Goal: Information Seeking & Learning: Learn about a topic

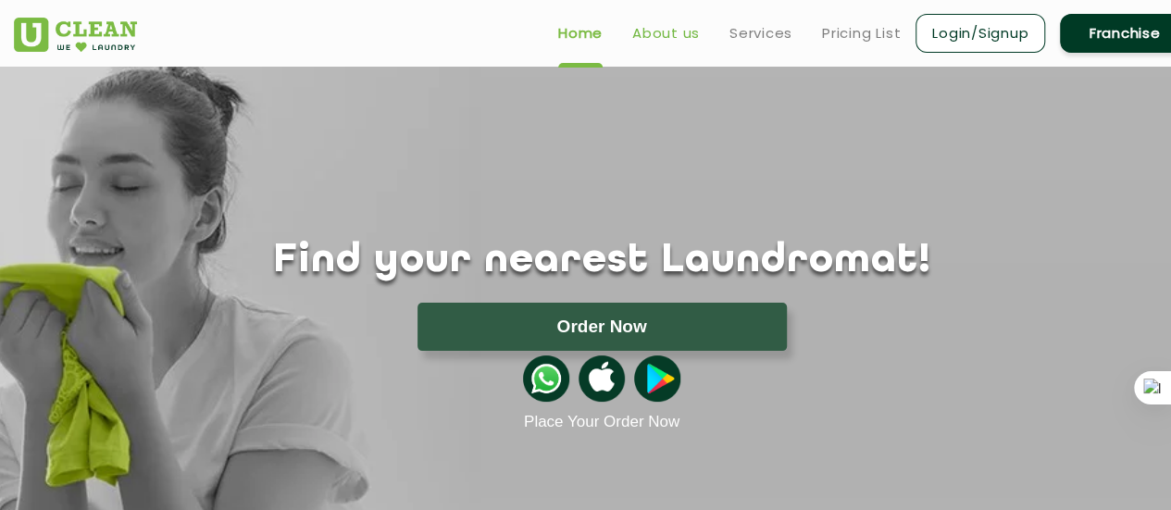
click at [674, 31] on link "About us" at bounding box center [666, 33] width 68 height 22
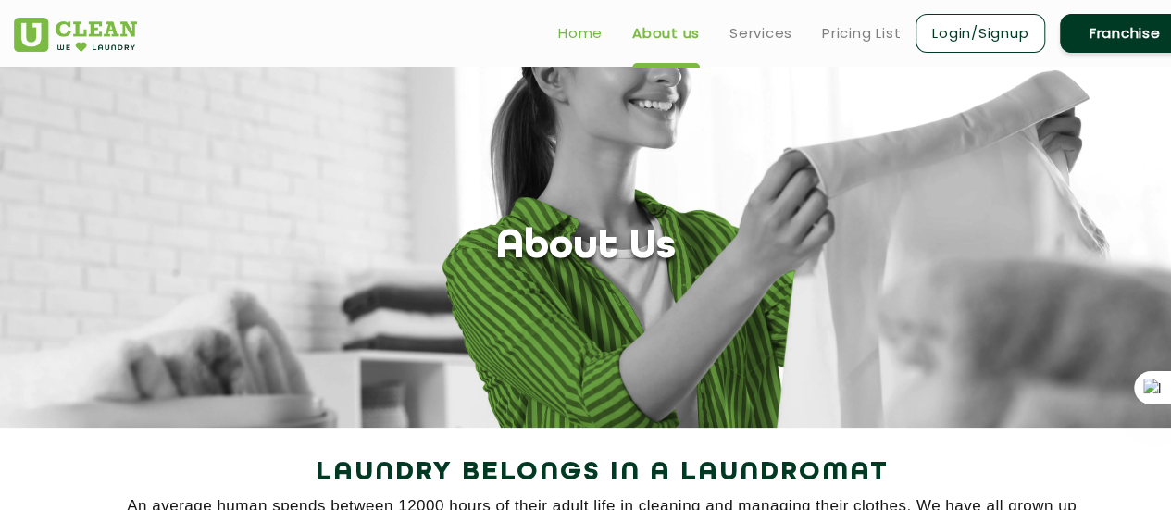
click at [592, 31] on link "Home" at bounding box center [580, 33] width 44 height 22
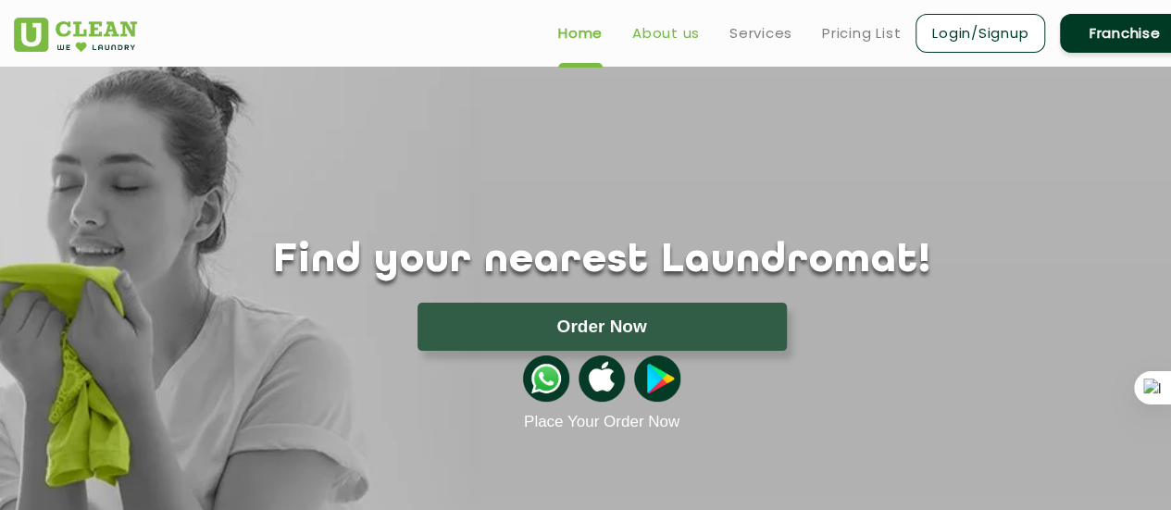
click at [651, 31] on link "About us" at bounding box center [666, 33] width 68 height 22
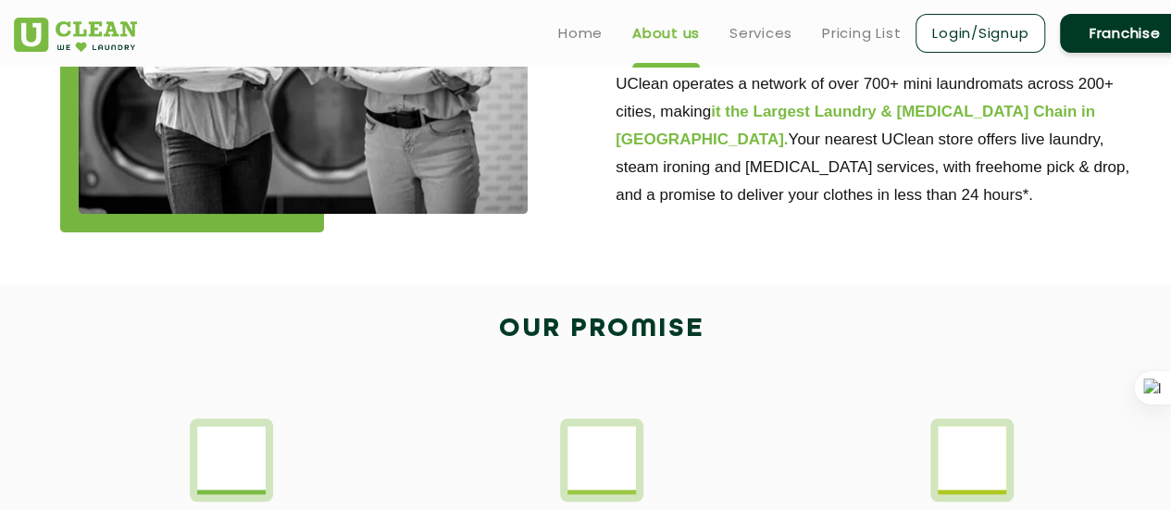
scroll to position [755, 0]
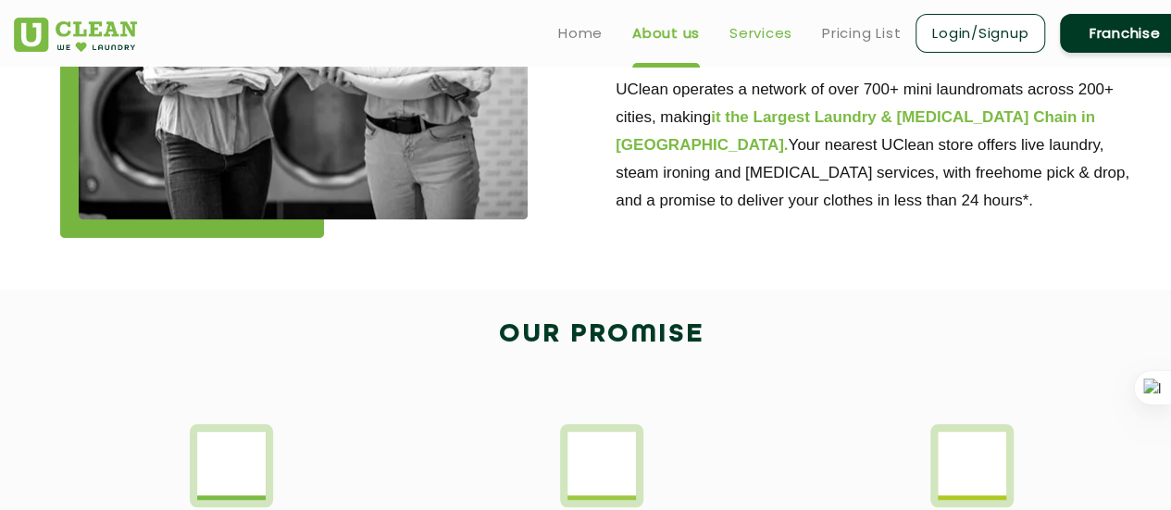
click at [770, 36] on link "Services" at bounding box center [760, 33] width 63 height 22
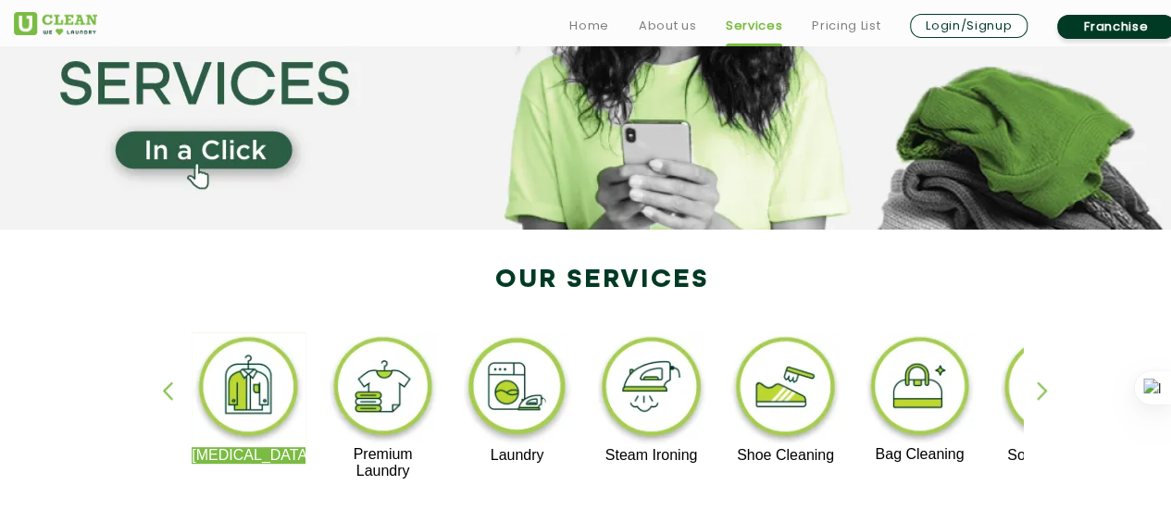
scroll to position [259, 0]
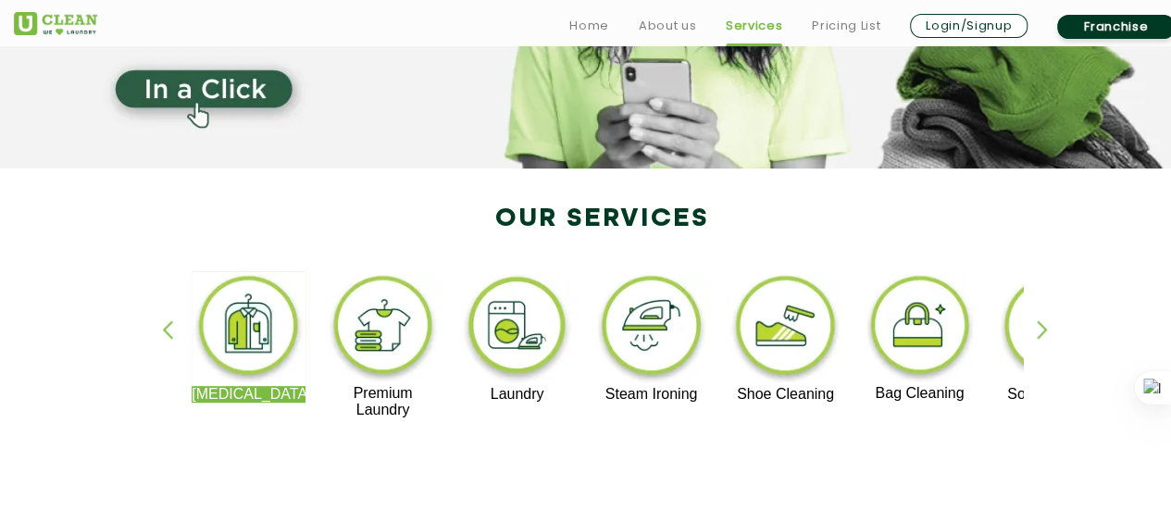
click at [1046, 332] on div "button" at bounding box center [1050, 345] width 28 height 51
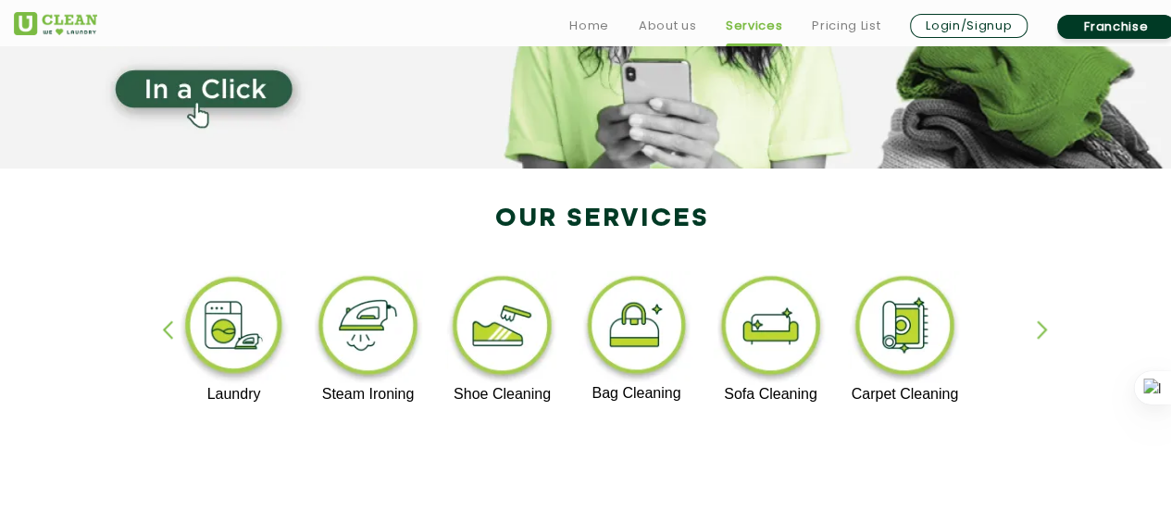
click at [1046, 332] on div "button" at bounding box center [1050, 345] width 28 height 51
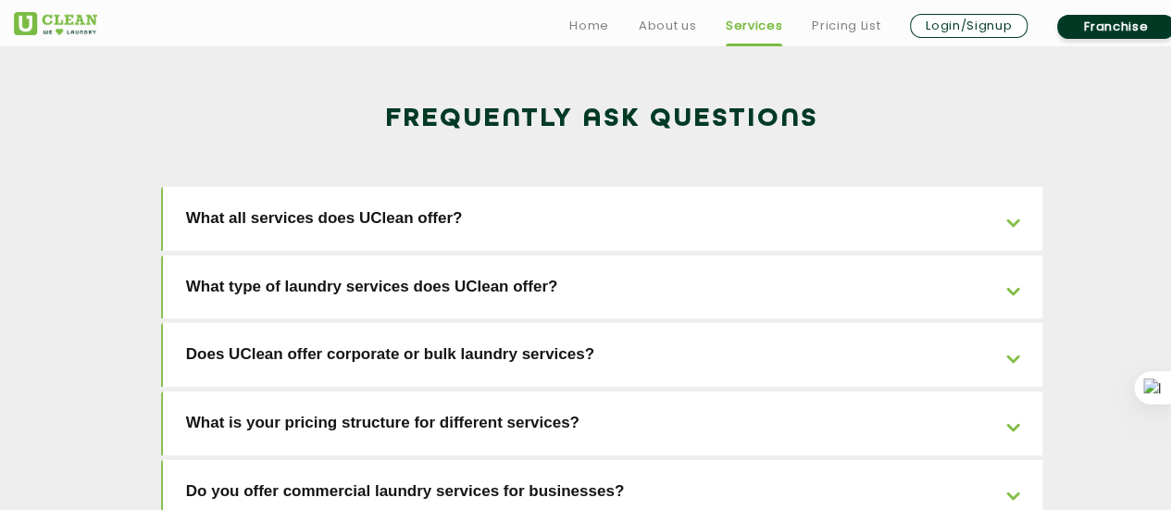
scroll to position [2924, 0]
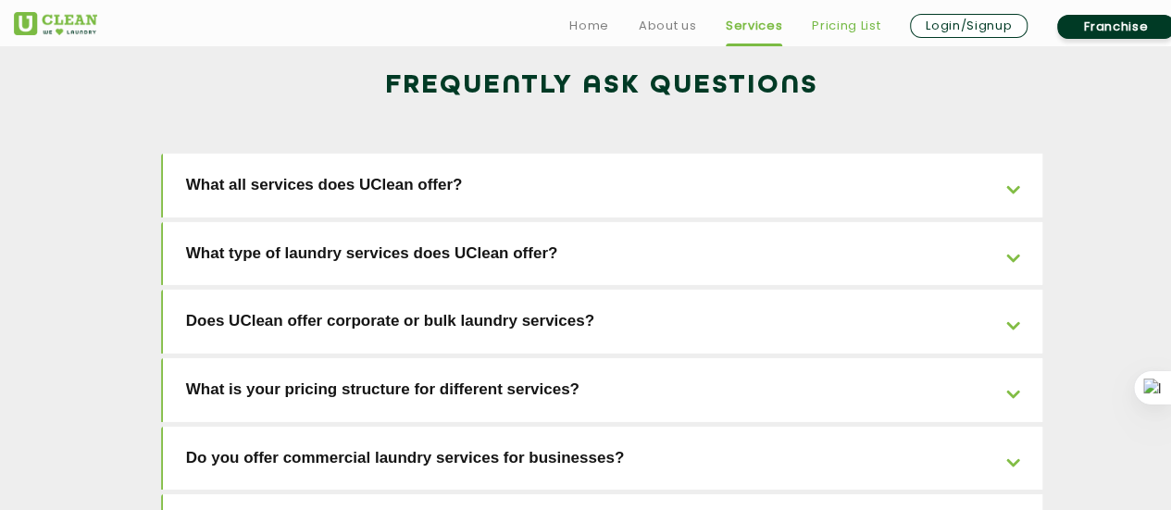
click at [863, 27] on link "Pricing List" at bounding box center [846, 26] width 68 height 22
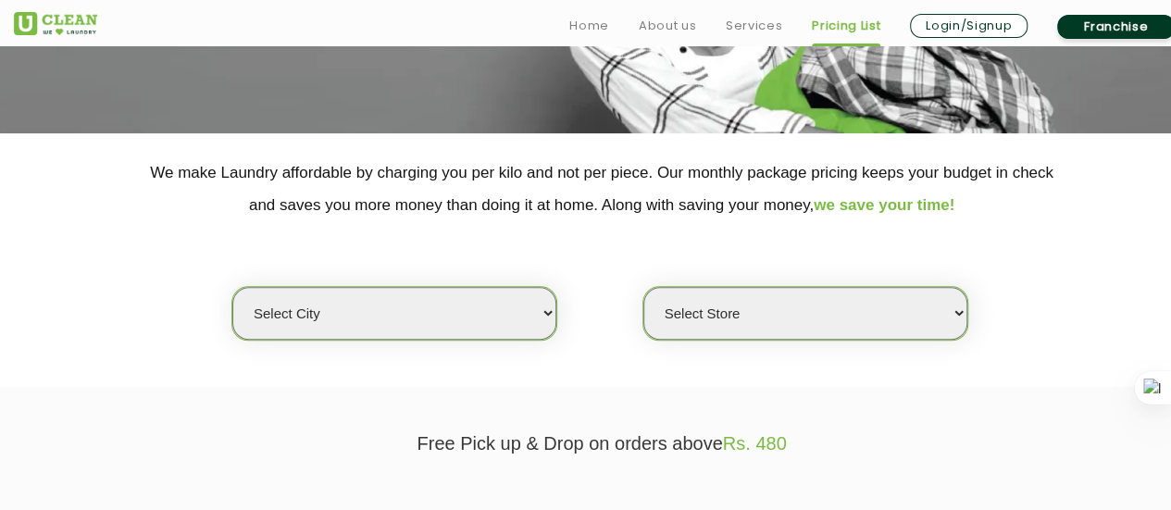
scroll to position [296, 0]
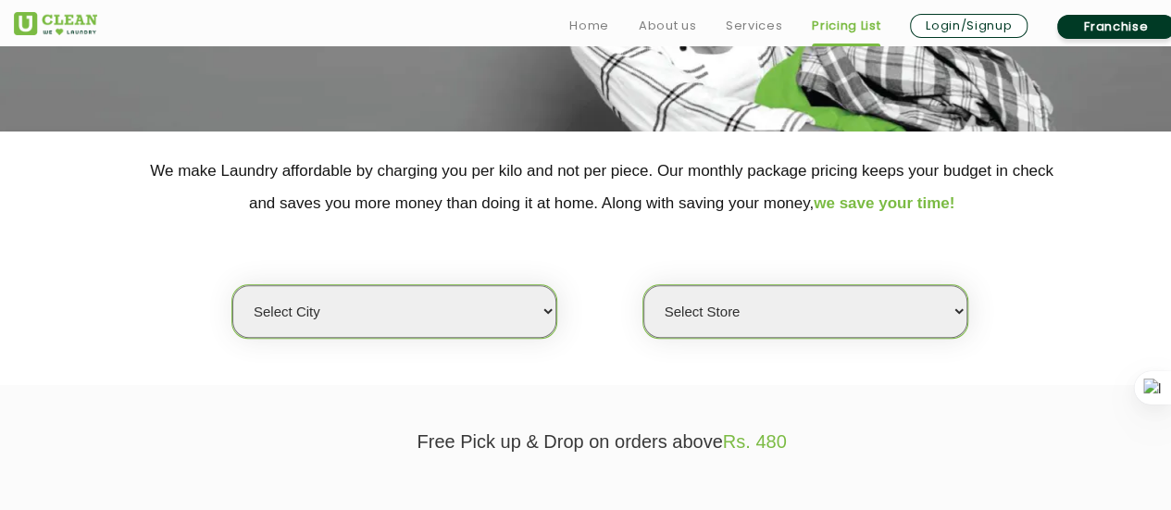
click at [505, 297] on select "Select city [GEOGRAPHIC_DATA] [GEOGRAPHIC_DATA] [GEOGRAPHIC_DATA] [GEOGRAPHIC_D…" at bounding box center [394, 311] width 324 height 53
click at [232, 285] on select "Select city [GEOGRAPHIC_DATA] [GEOGRAPHIC_DATA] [GEOGRAPHIC_DATA] [GEOGRAPHIC_D…" at bounding box center [394, 311] width 324 height 53
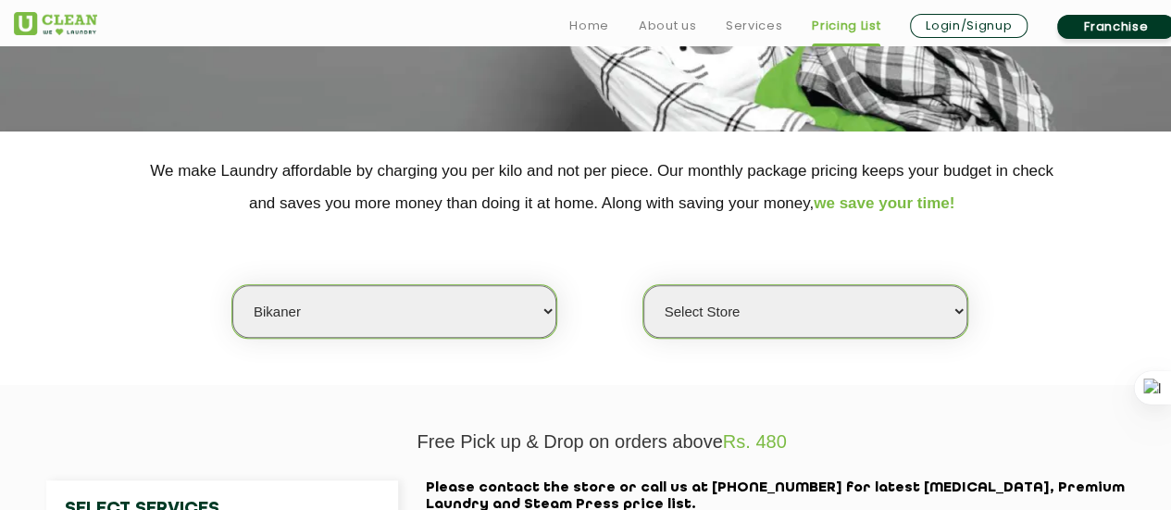
click at [500, 316] on select "Select city [GEOGRAPHIC_DATA] [GEOGRAPHIC_DATA] [GEOGRAPHIC_DATA] [GEOGRAPHIC_D…" at bounding box center [394, 311] width 324 height 53
select select "76"
click at [232, 285] on select "Select city [GEOGRAPHIC_DATA] [GEOGRAPHIC_DATA] [GEOGRAPHIC_DATA] [GEOGRAPHIC_D…" at bounding box center [394, 311] width 324 height 53
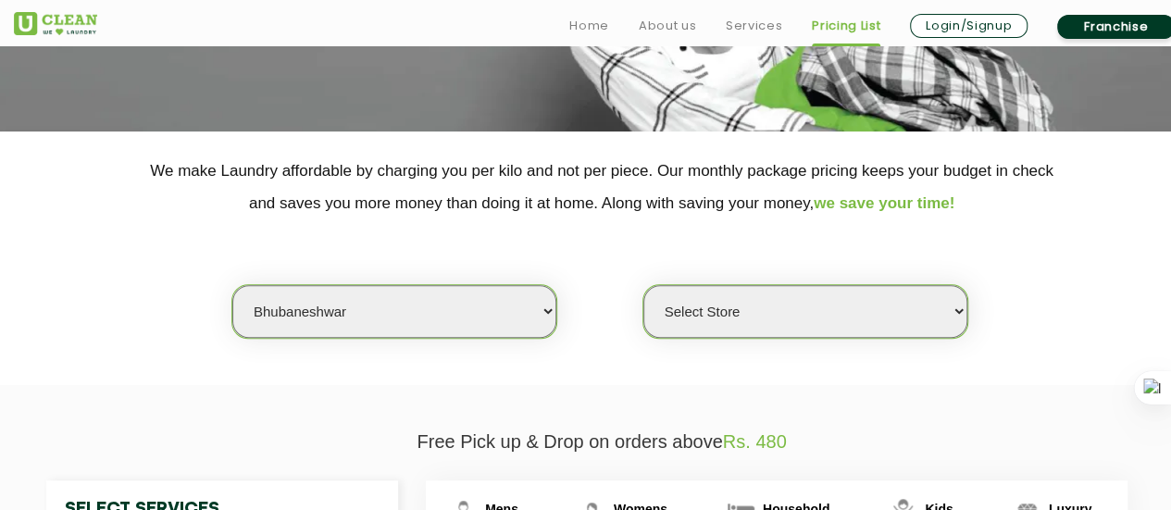
click at [710, 294] on select "Select Store UClean Patia [GEOGRAPHIC_DATA] UClean Z1 Apartment [GEOGRAPHIC_DAT…" at bounding box center [805, 311] width 324 height 53
click at [1086, 316] on div "Select city [GEOGRAPHIC_DATA] [GEOGRAPHIC_DATA] [GEOGRAPHIC_DATA] [GEOGRAPHIC_D…" at bounding box center [601, 278] width 1203 height 119
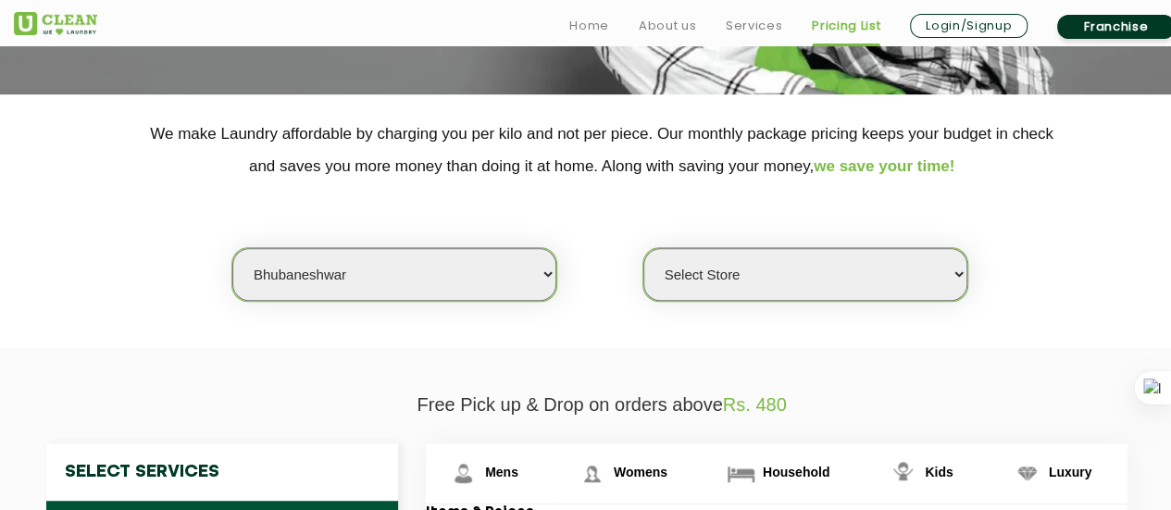
scroll to position [481, 0]
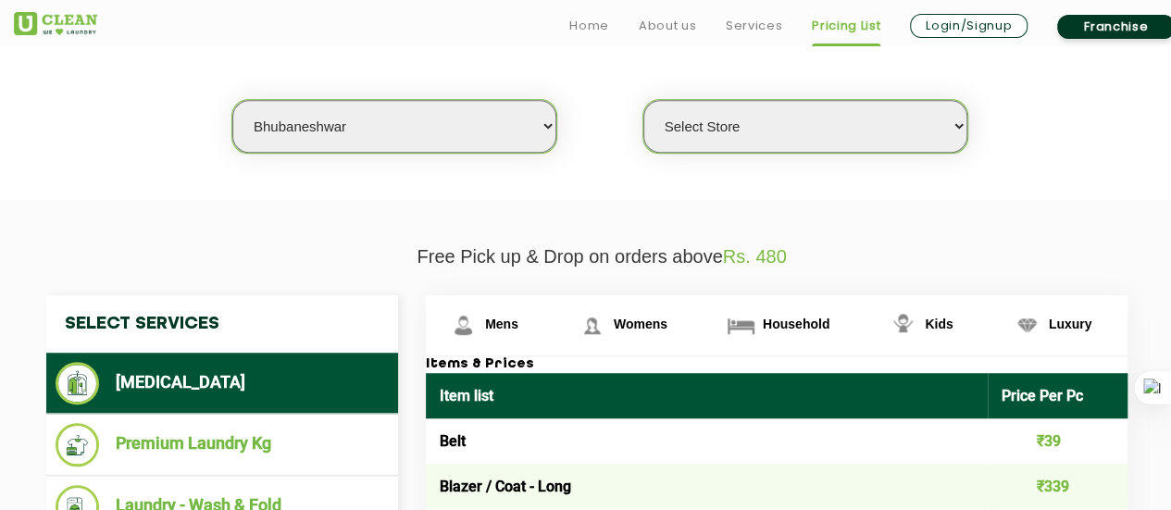
click at [898, 123] on select "Select Store UClean Patia [GEOGRAPHIC_DATA] UClean Z1 Apartment [GEOGRAPHIC_DAT…" at bounding box center [805, 126] width 324 height 53
select select "402"
click at [643, 100] on select "Select Store UClean Patia [GEOGRAPHIC_DATA] UClean Z1 Apartment [GEOGRAPHIC_DAT…" at bounding box center [805, 126] width 324 height 53
click at [1036, 138] on div "Select city [GEOGRAPHIC_DATA] [GEOGRAPHIC_DATA] [GEOGRAPHIC_DATA] [GEOGRAPHIC_D…" at bounding box center [601, 93] width 1203 height 119
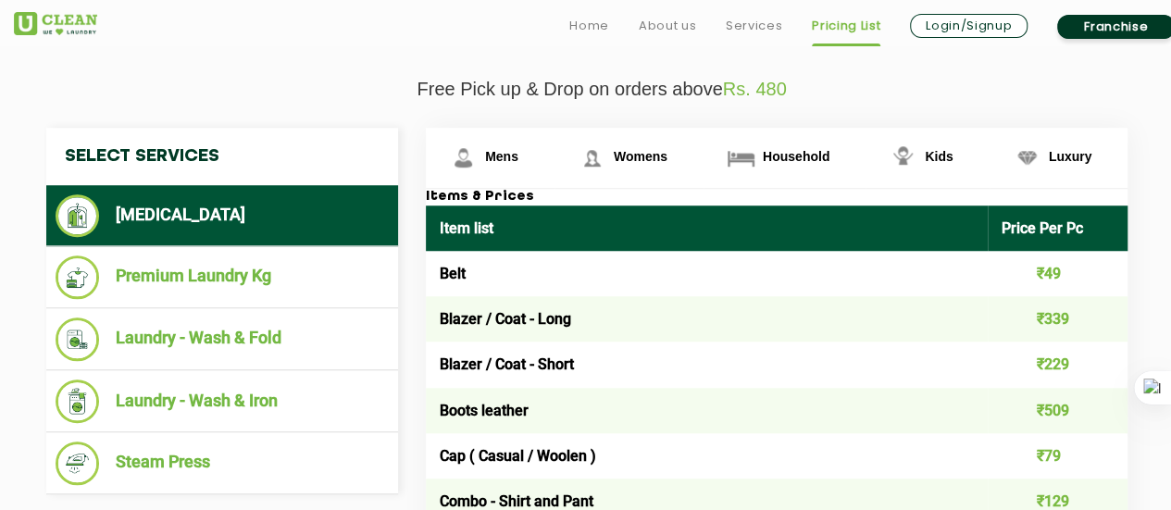
scroll to position [686, 0]
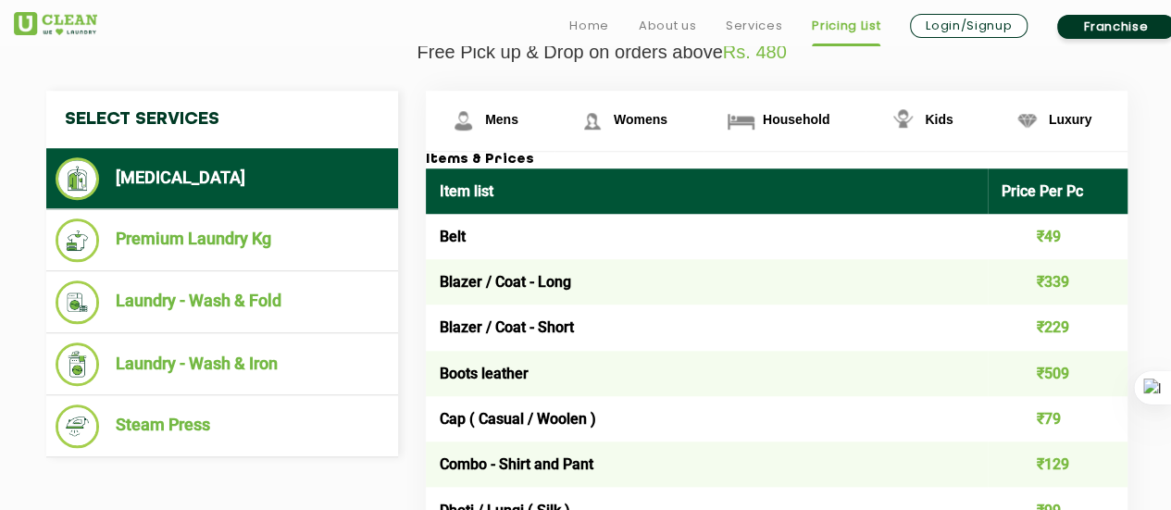
click at [779, 232] on td "Belt" at bounding box center [707, 236] width 562 height 45
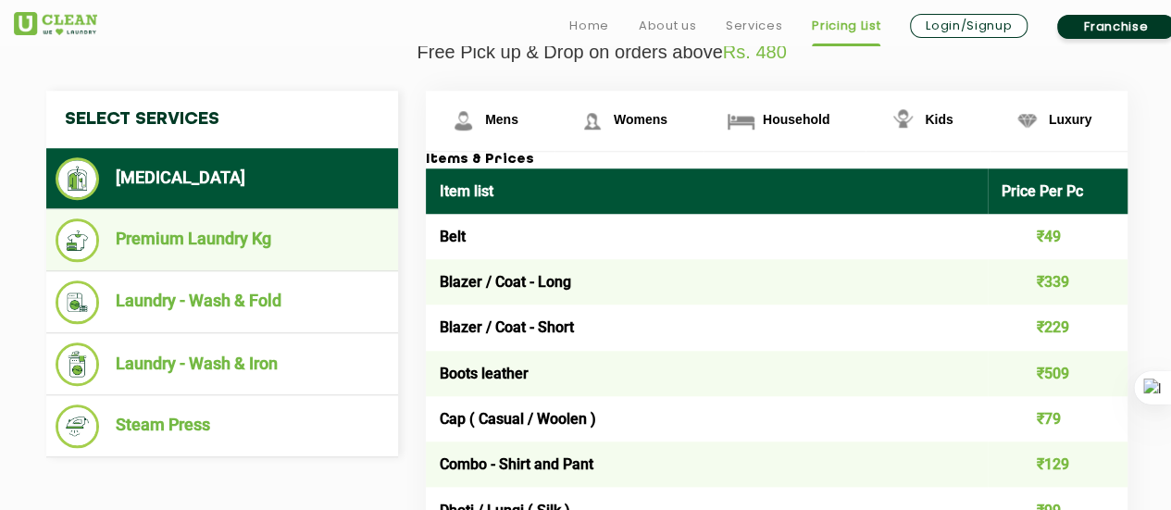
click at [257, 229] on li "Premium Laundry Kg" at bounding box center [222, 239] width 333 height 43
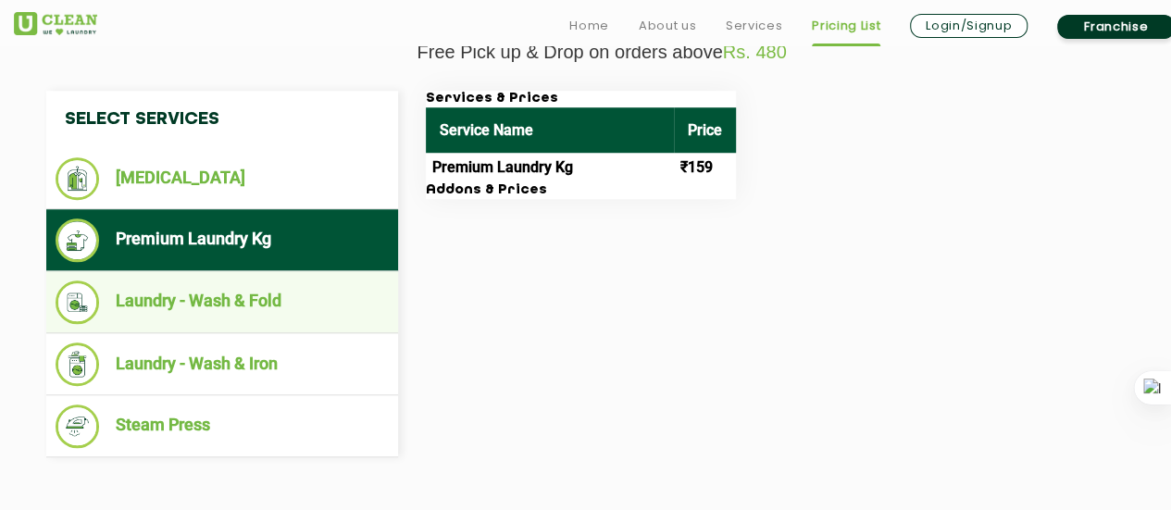
click at [265, 273] on ul "Laundry - Wash & Fold" at bounding box center [222, 302] width 352 height 62
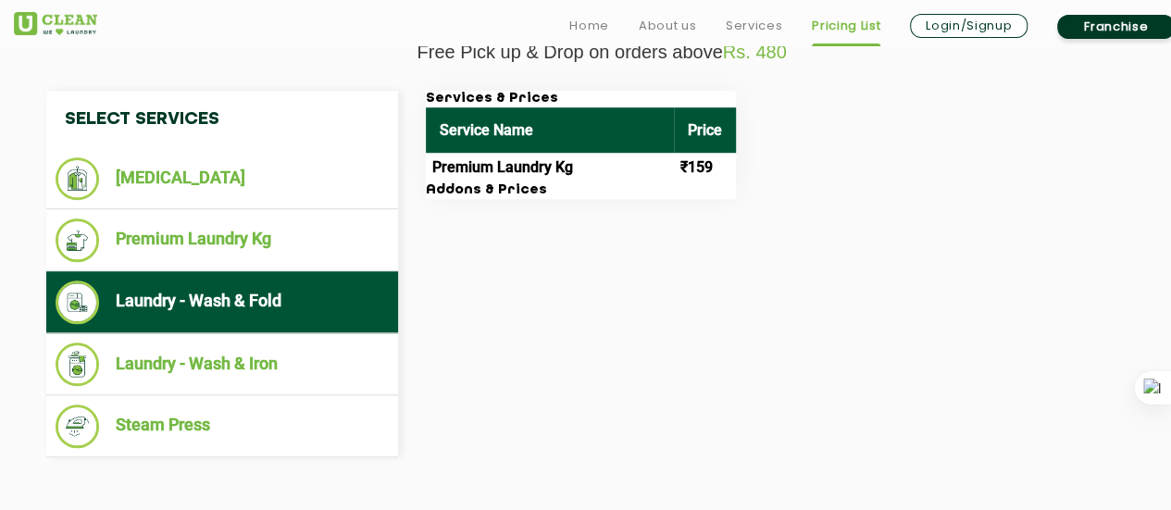
click at [275, 327] on ul "Laundry - Wash & Fold" at bounding box center [222, 302] width 352 height 62
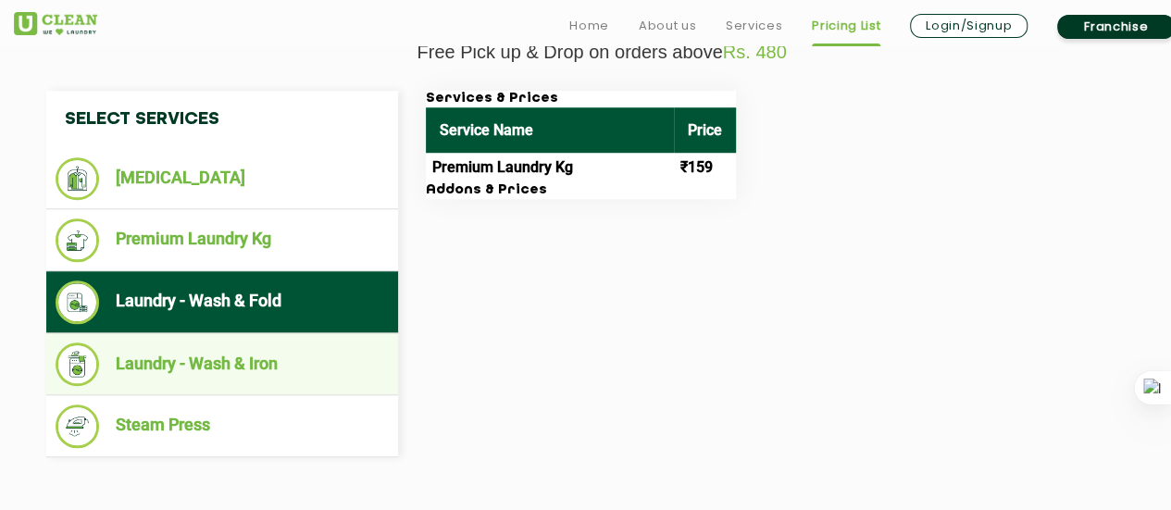
click at [279, 347] on li "Laundry - Wash & Iron" at bounding box center [222, 363] width 333 height 43
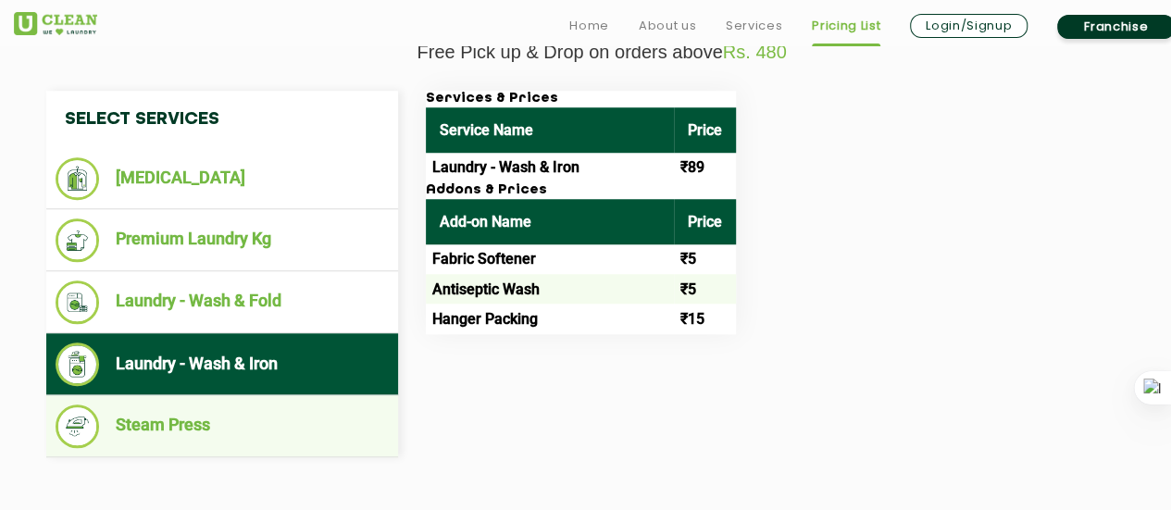
click at [259, 427] on li "Steam Press" at bounding box center [222, 425] width 333 height 43
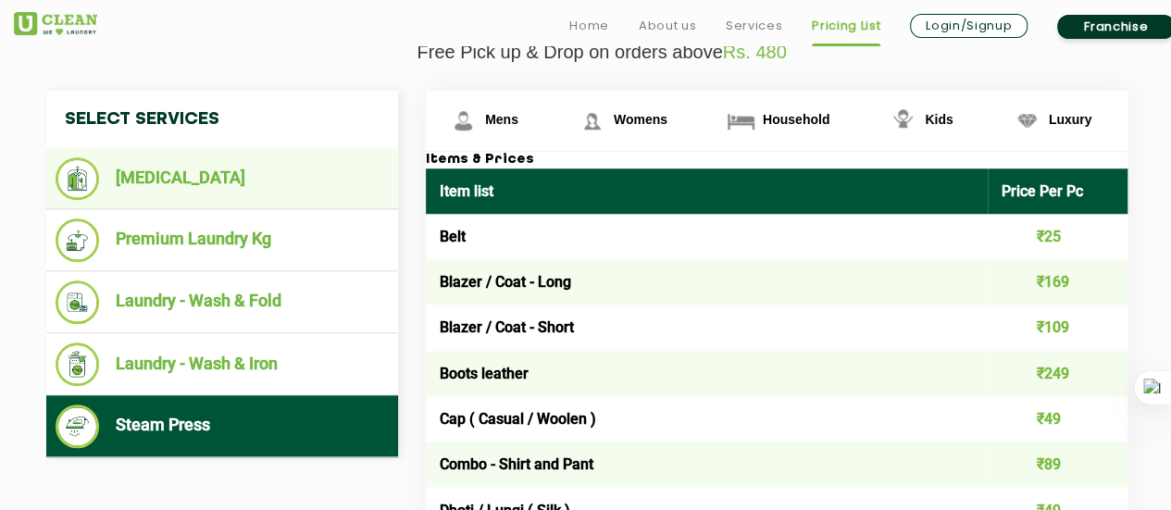
click at [263, 181] on li "[MEDICAL_DATA]" at bounding box center [222, 178] width 333 height 43
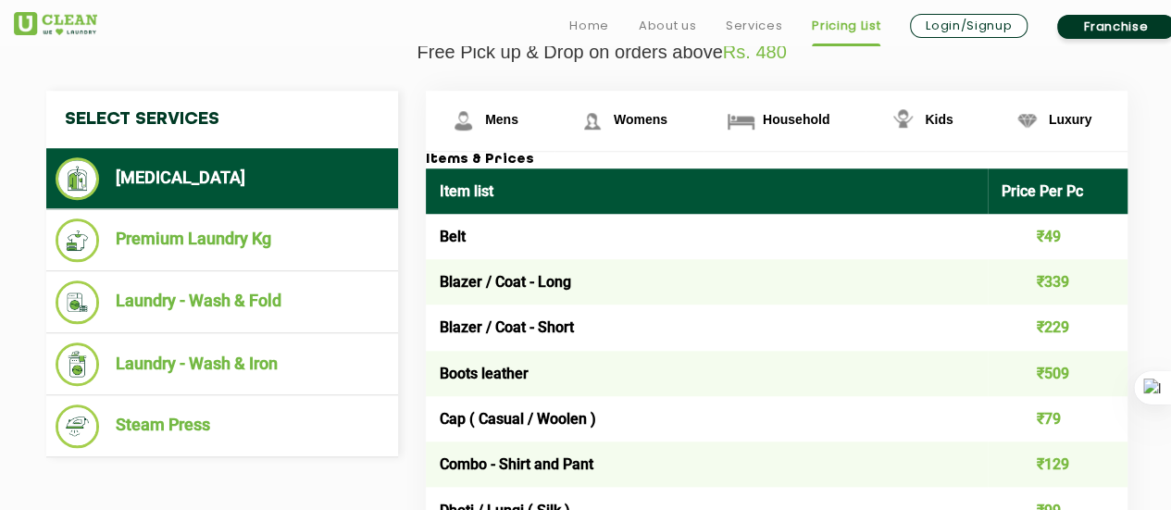
click at [1070, 230] on td "₹49" at bounding box center [1057, 236] width 141 height 45
click at [1044, 228] on td "₹49" at bounding box center [1057, 236] width 141 height 45
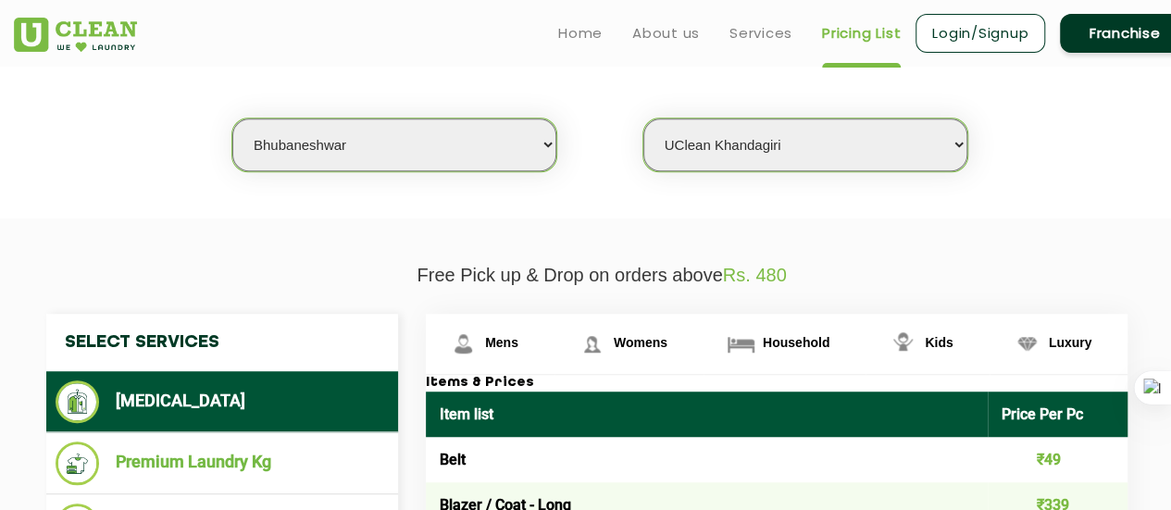
scroll to position [457, 0]
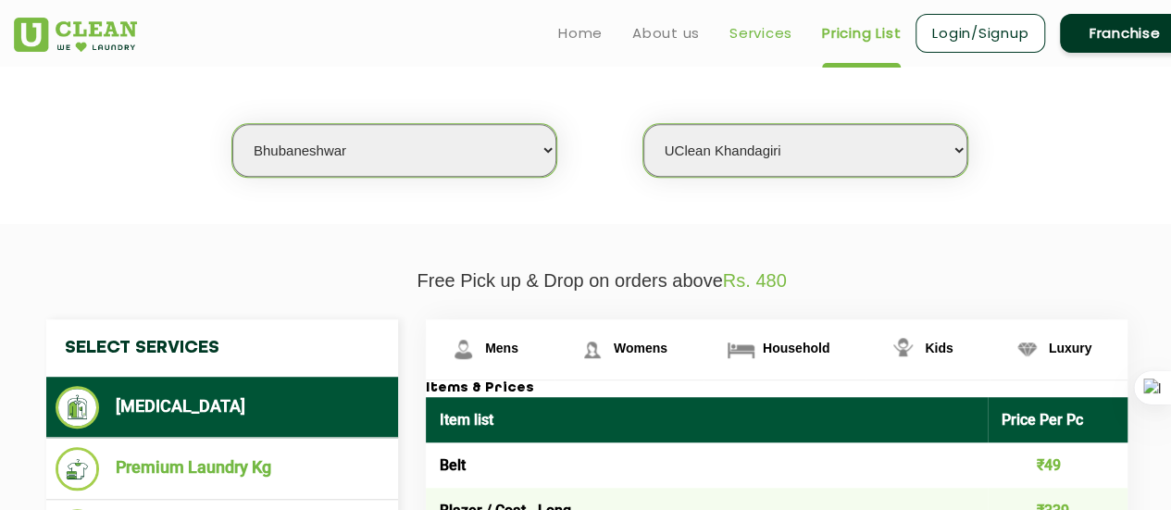
click at [753, 34] on link "Services" at bounding box center [760, 33] width 63 height 22
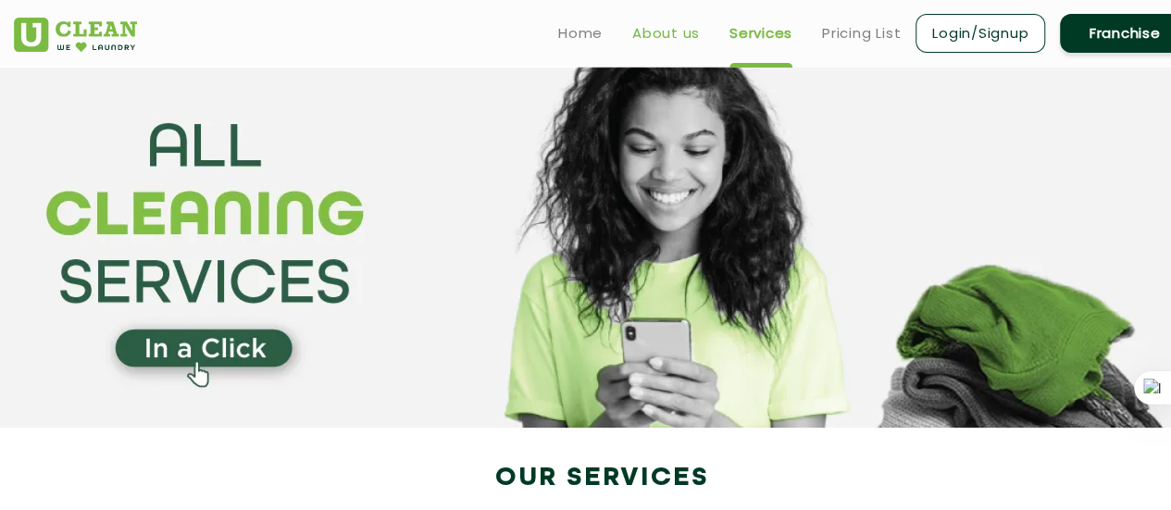
click at [642, 26] on link "About us" at bounding box center [666, 33] width 68 height 22
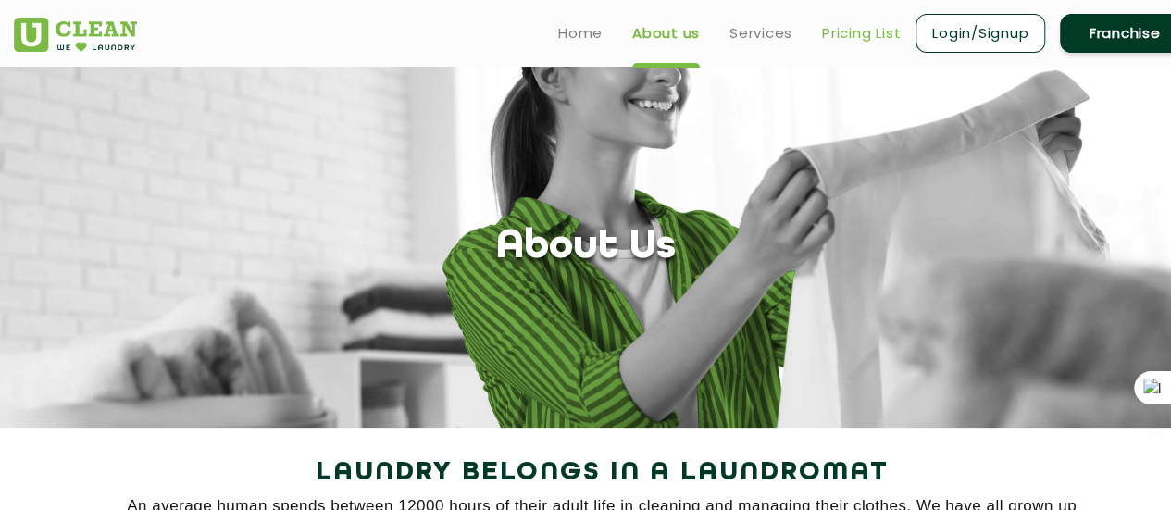
click at [861, 42] on link "Pricing List" at bounding box center [861, 33] width 79 height 22
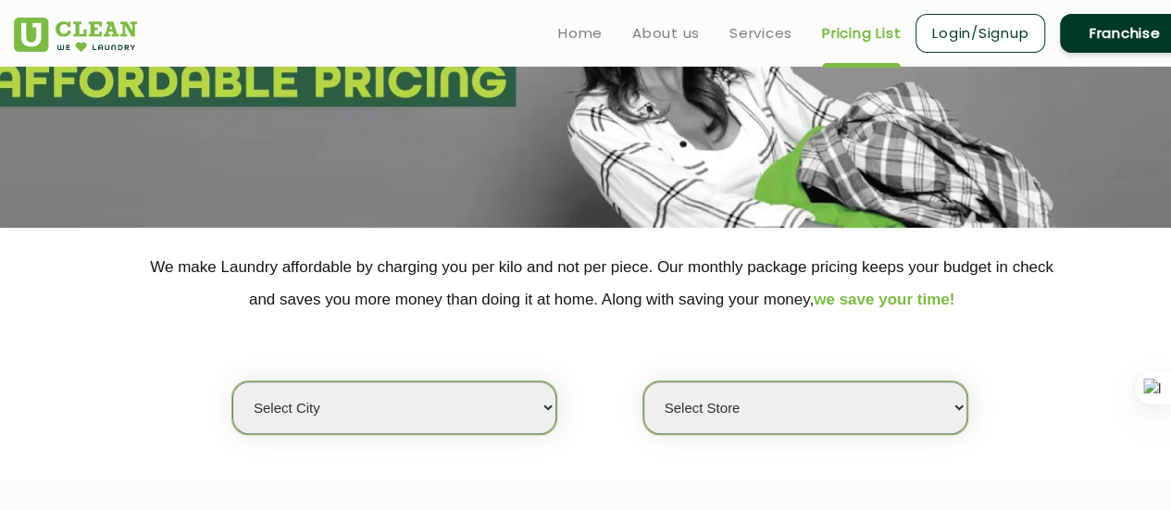
scroll to position [193, 0]
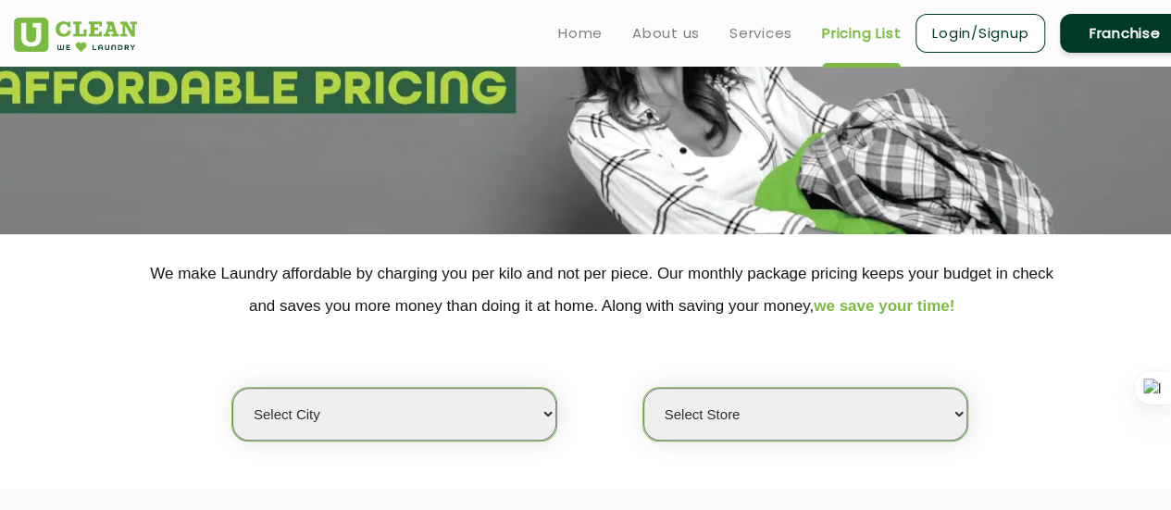
click at [480, 414] on select "Select city [GEOGRAPHIC_DATA] [GEOGRAPHIC_DATA] [GEOGRAPHIC_DATA] [GEOGRAPHIC_D…" at bounding box center [394, 414] width 324 height 53
select select "76"
click at [232, 388] on select "Select city [GEOGRAPHIC_DATA] [GEOGRAPHIC_DATA] [GEOGRAPHIC_DATA] [GEOGRAPHIC_D…" at bounding box center [394, 414] width 324 height 53
click at [668, 408] on select "Select Store UClean Patia [GEOGRAPHIC_DATA] UClean Z1 Apartment [GEOGRAPHIC_DAT…" at bounding box center [805, 414] width 324 height 53
select select "237"
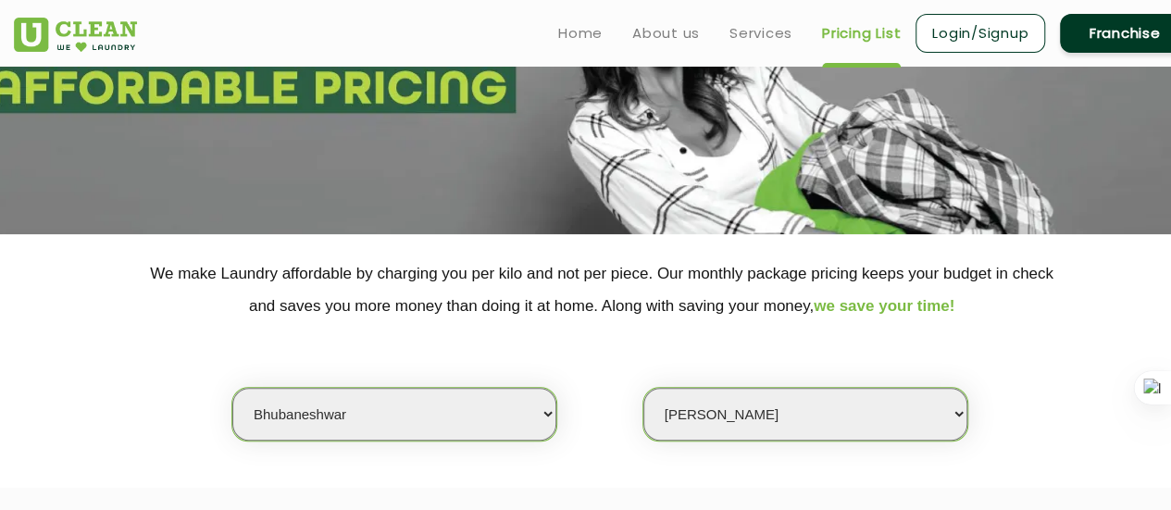
click at [643, 388] on select "Select Store UClean Patia [GEOGRAPHIC_DATA] UClean Z1 Apartment [GEOGRAPHIC_DAT…" at bounding box center [805, 414] width 324 height 53
click at [1109, 336] on div "Select city [GEOGRAPHIC_DATA] [GEOGRAPHIC_DATA] [GEOGRAPHIC_DATA] [GEOGRAPHIC_D…" at bounding box center [601, 381] width 1203 height 119
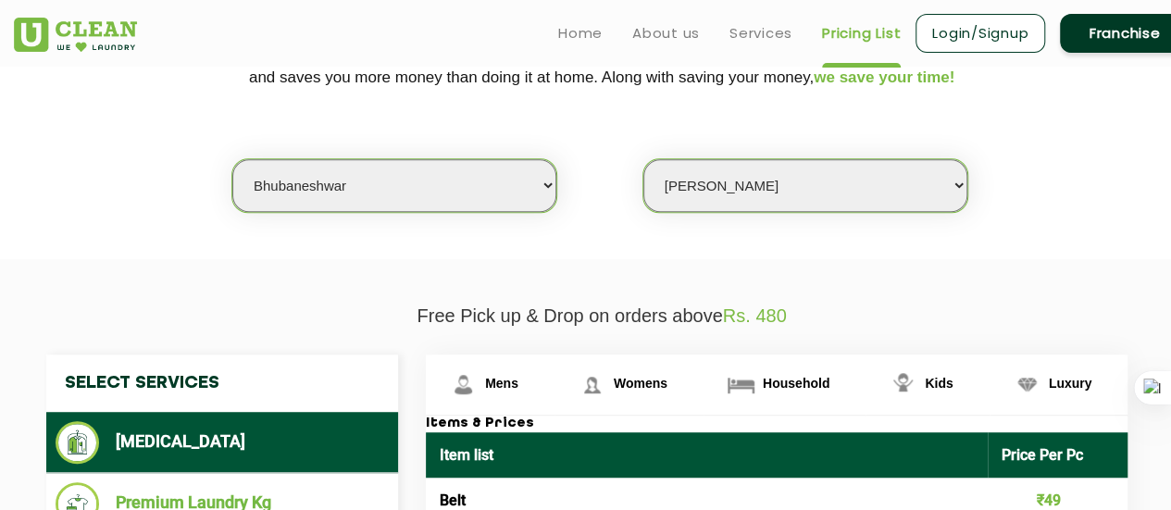
scroll to position [374, 0]
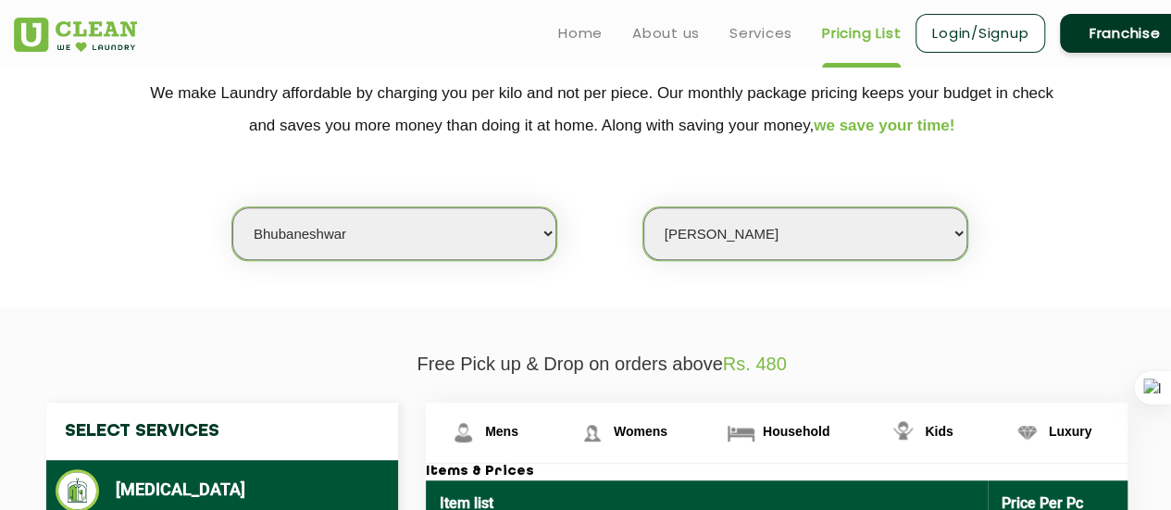
click at [431, 238] on select "Select city [GEOGRAPHIC_DATA] [GEOGRAPHIC_DATA] [GEOGRAPHIC_DATA] [GEOGRAPHIC_D…" at bounding box center [394, 233] width 324 height 53
select select "176"
click at [232, 207] on select "Select city [GEOGRAPHIC_DATA] [GEOGRAPHIC_DATA] [GEOGRAPHIC_DATA] [GEOGRAPHIC_D…" at bounding box center [394, 233] width 324 height 53
click at [579, 260] on section "We make Laundry affordable by charging you per kilo and not per piece. Our mont…" at bounding box center [585, 181] width 1171 height 254
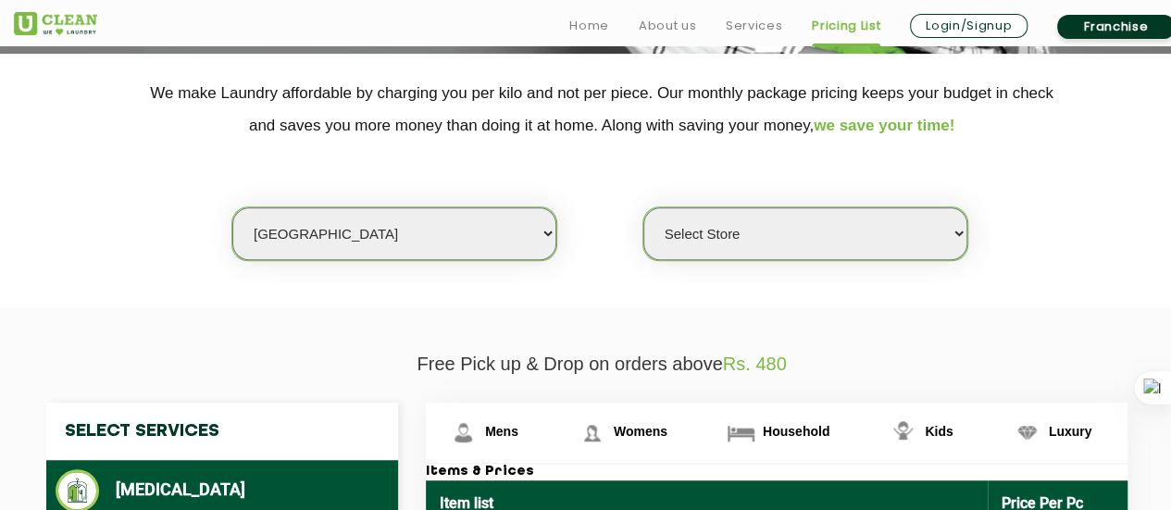
scroll to position [411, 0]
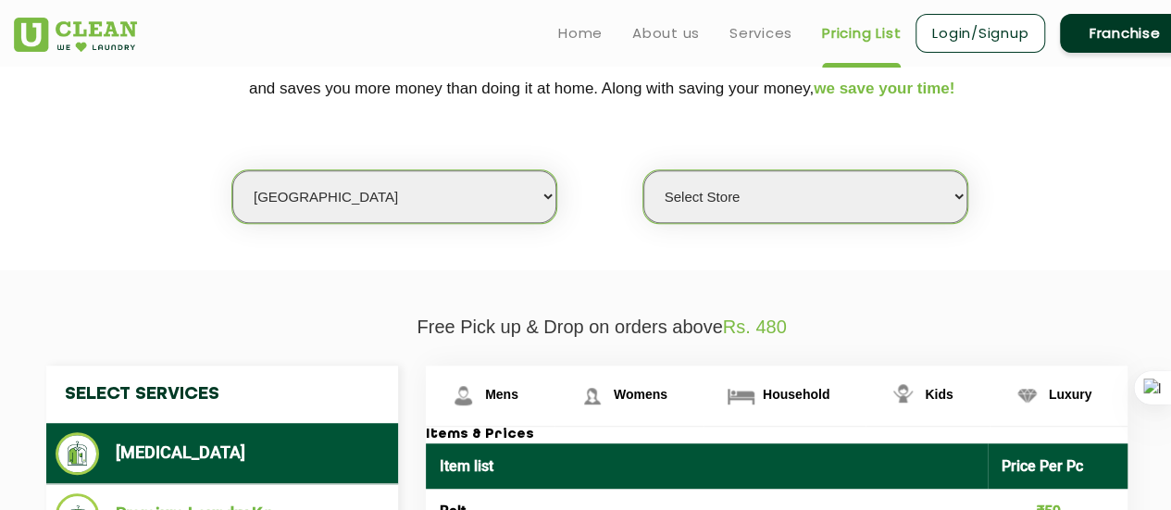
click at [705, 196] on select "Select Store UClean Vizag" at bounding box center [805, 196] width 324 height 53
select select "522"
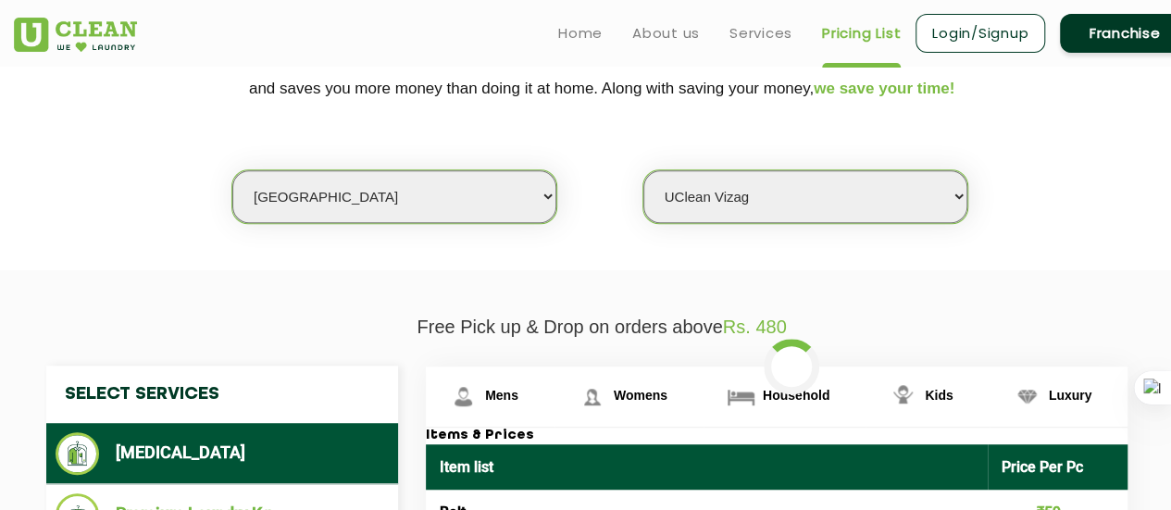
click at [601, 232] on section "We make Laundry affordable by charging you per kilo and not per piece. Our mont…" at bounding box center [585, 144] width 1171 height 254
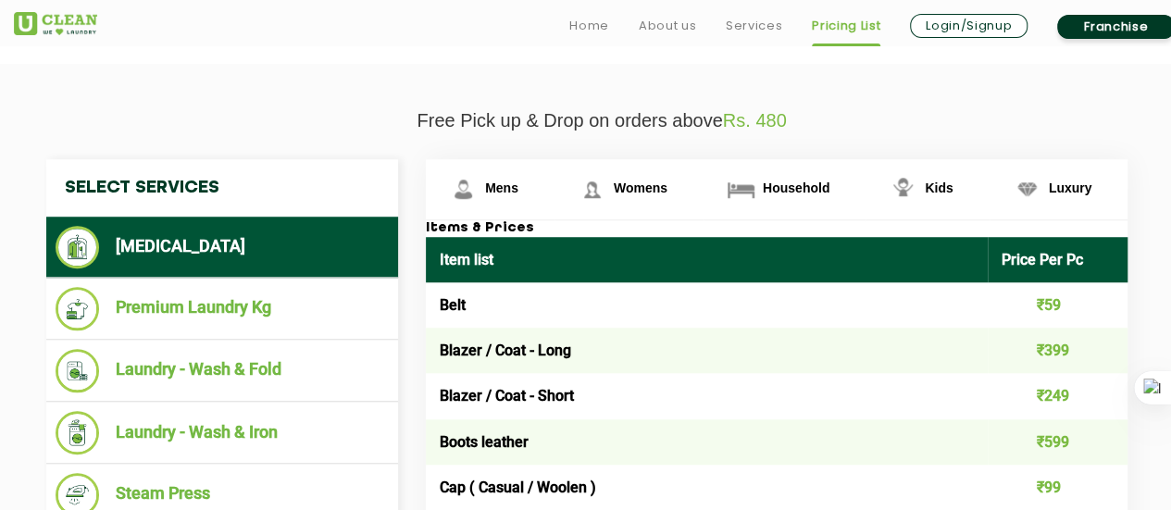
scroll to position [633, 0]
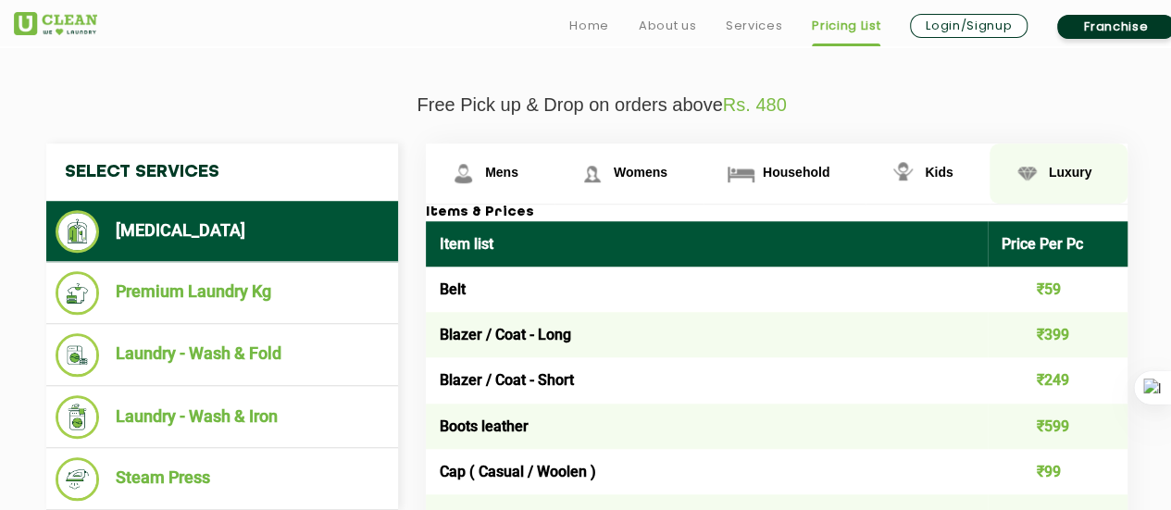
click at [1028, 166] on img at bounding box center [1026, 173] width 32 height 32
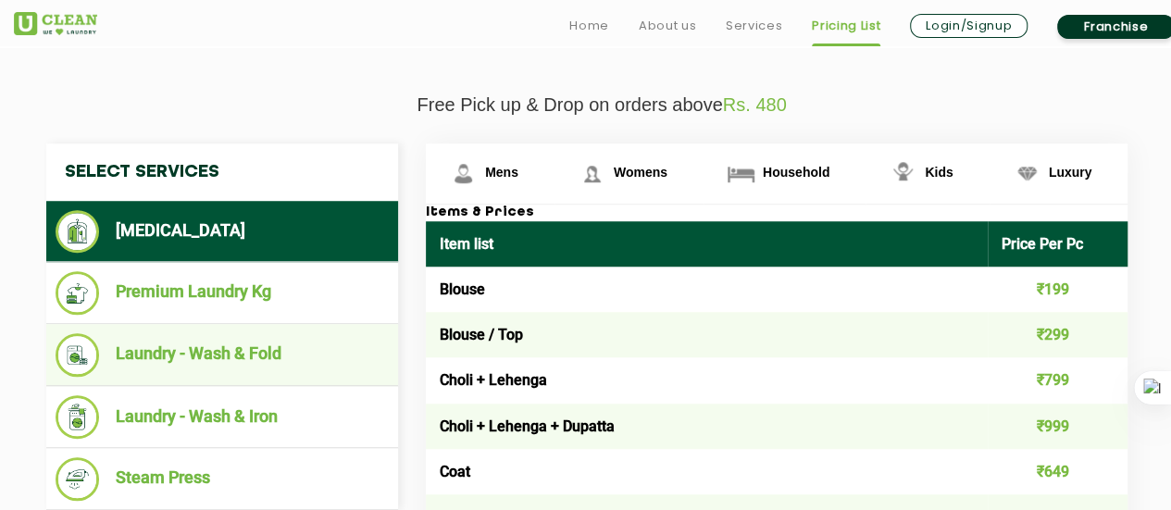
click at [279, 362] on li "Laundry - Wash & Fold" at bounding box center [222, 354] width 333 height 43
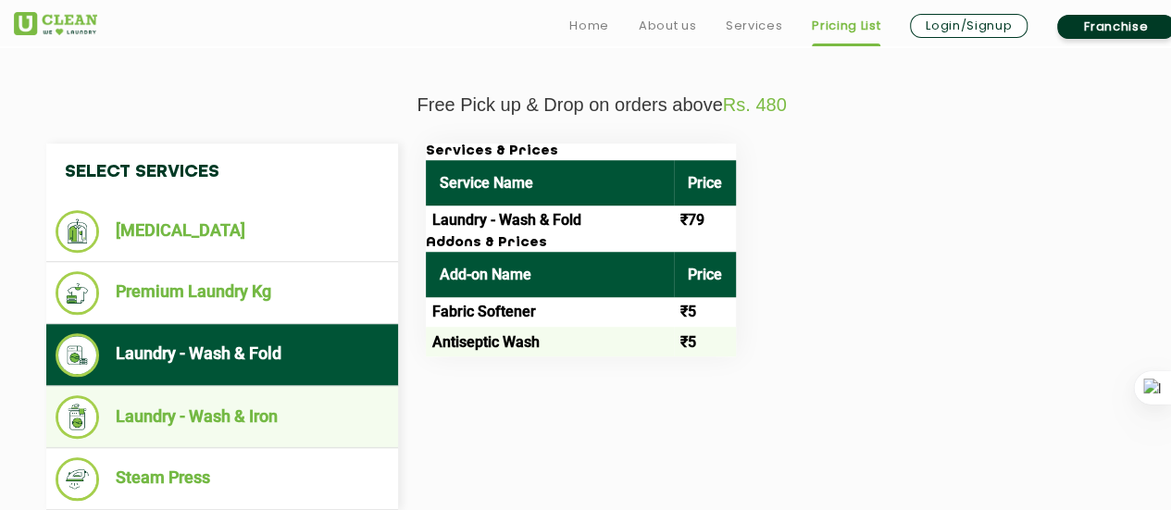
click at [278, 403] on li "Laundry - Wash & Iron" at bounding box center [222, 416] width 333 height 43
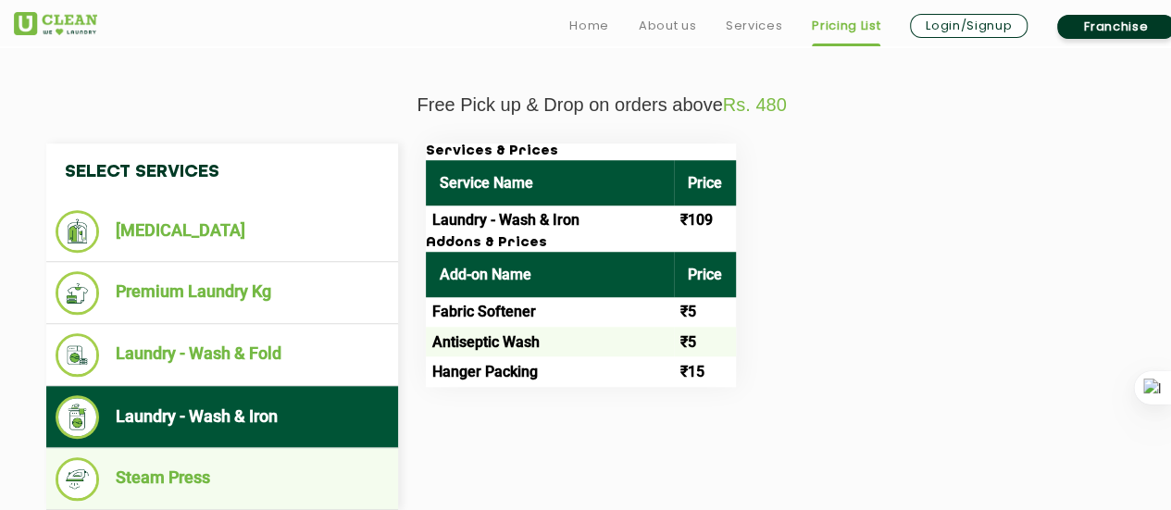
click at [298, 464] on li "Steam Press" at bounding box center [222, 478] width 333 height 43
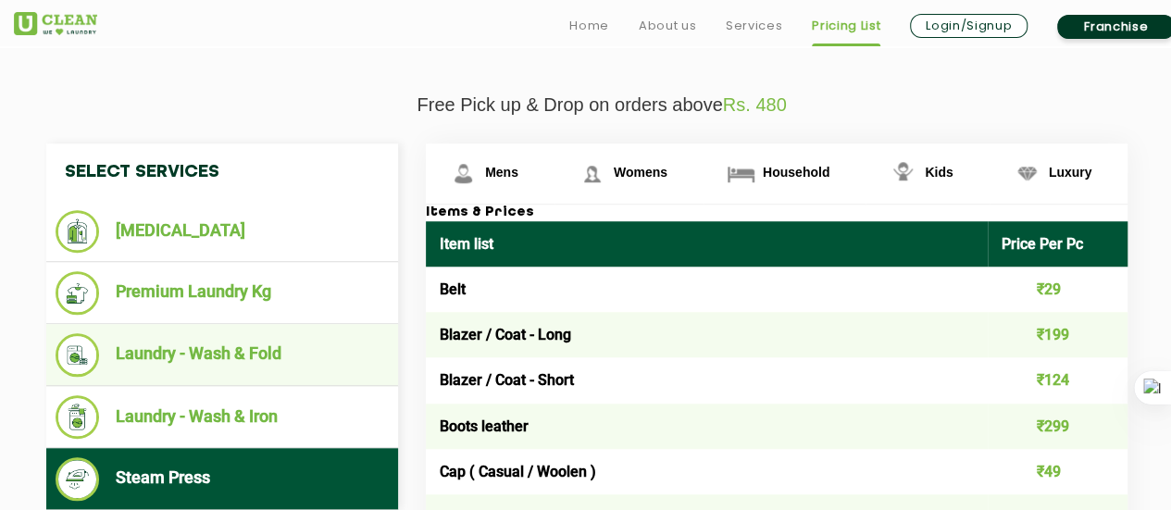
click at [281, 341] on li "Laundry - Wash & Fold" at bounding box center [222, 354] width 333 height 43
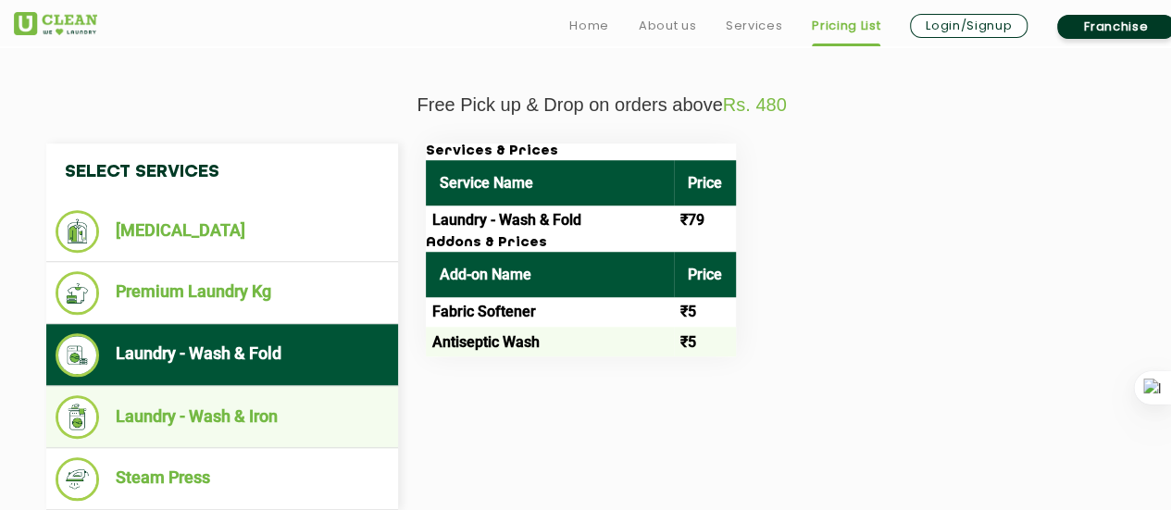
click at [281, 419] on li "Laundry - Wash & Iron" at bounding box center [222, 416] width 333 height 43
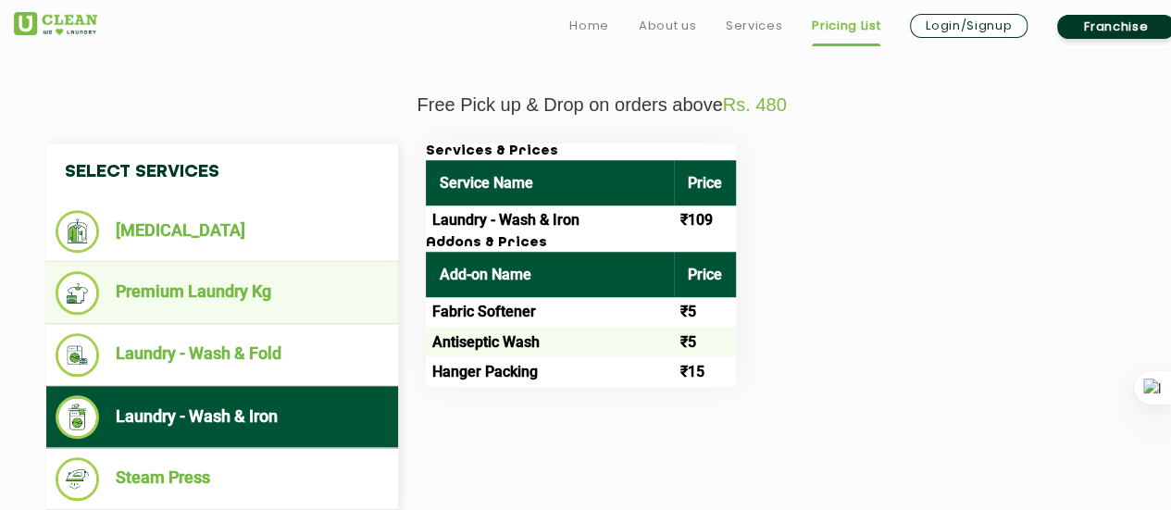
click at [307, 280] on li "Premium Laundry Kg" at bounding box center [222, 292] width 333 height 43
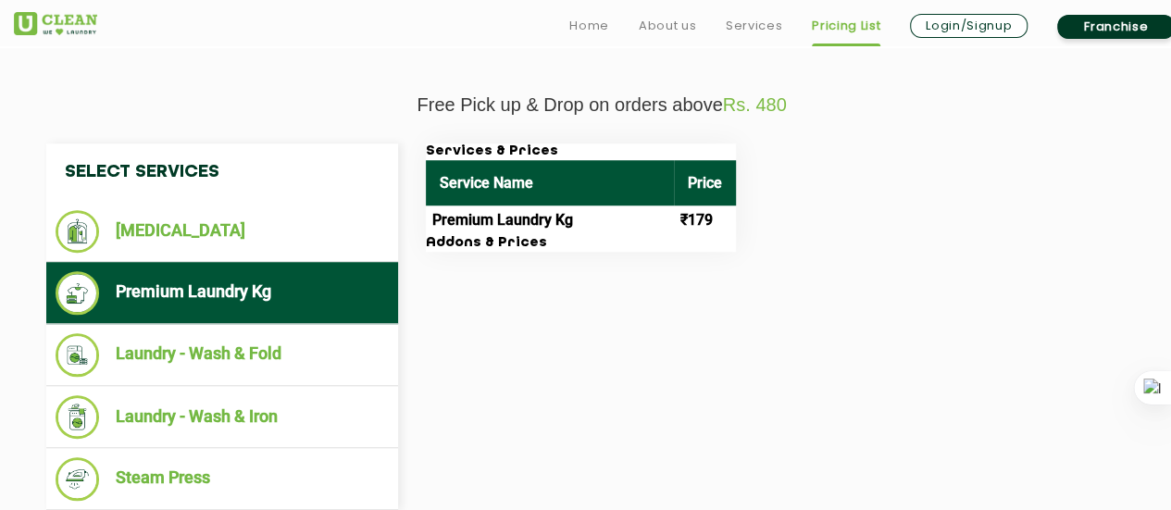
click at [664, 361] on div "Select Services [MEDICAL_DATA] Premium Laundry Kg Laundry - Wash & Fold Laundry…" at bounding box center [601, 326] width 1138 height 366
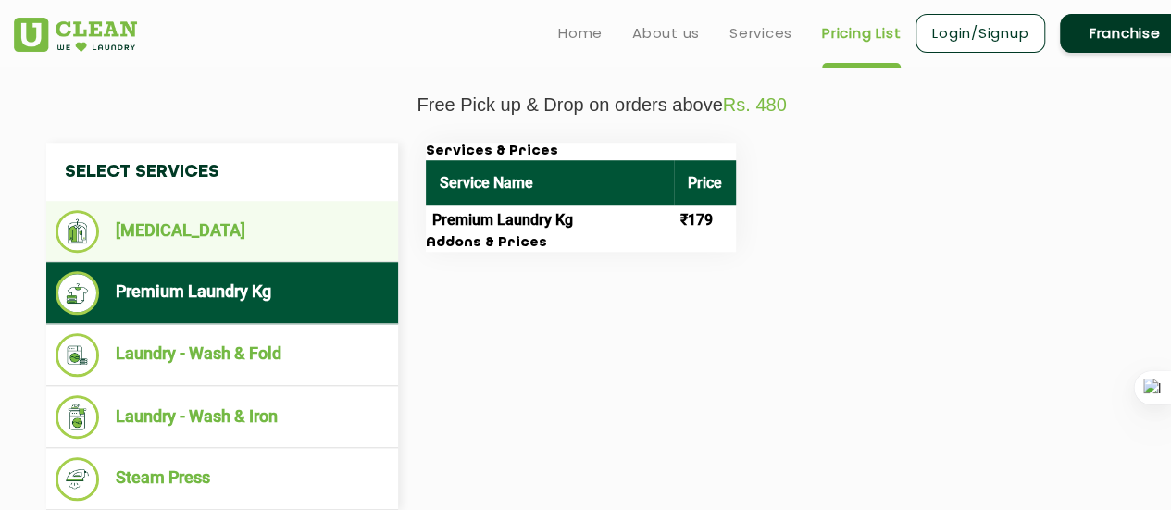
click at [244, 234] on li "[MEDICAL_DATA]" at bounding box center [222, 231] width 333 height 43
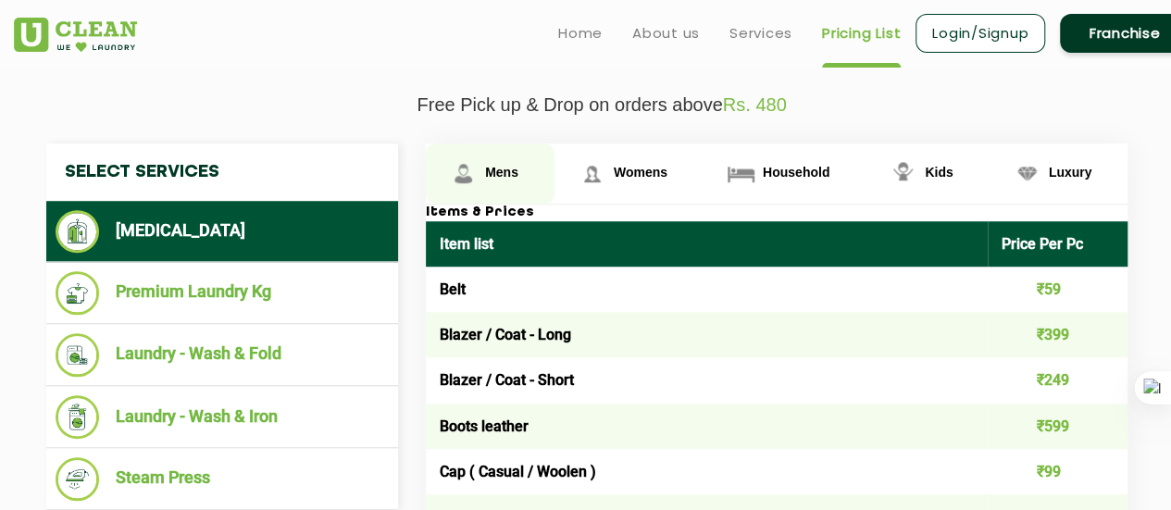
click at [524, 180] on link "Mens" at bounding box center [490, 173] width 129 height 60
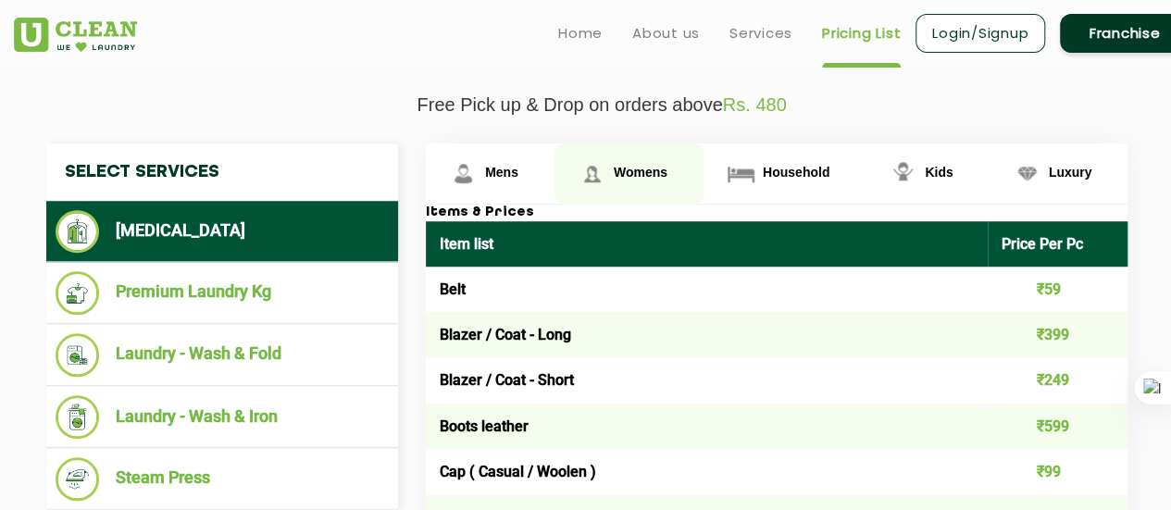
click at [635, 167] on span "Womens" at bounding box center [640, 172] width 54 height 15
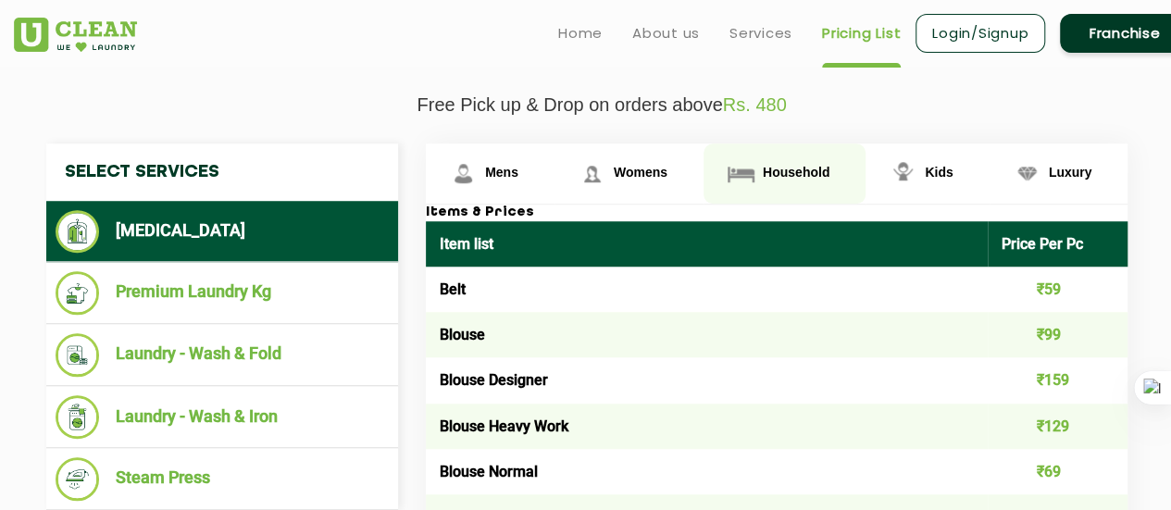
click at [746, 163] on img at bounding box center [741, 173] width 32 height 32
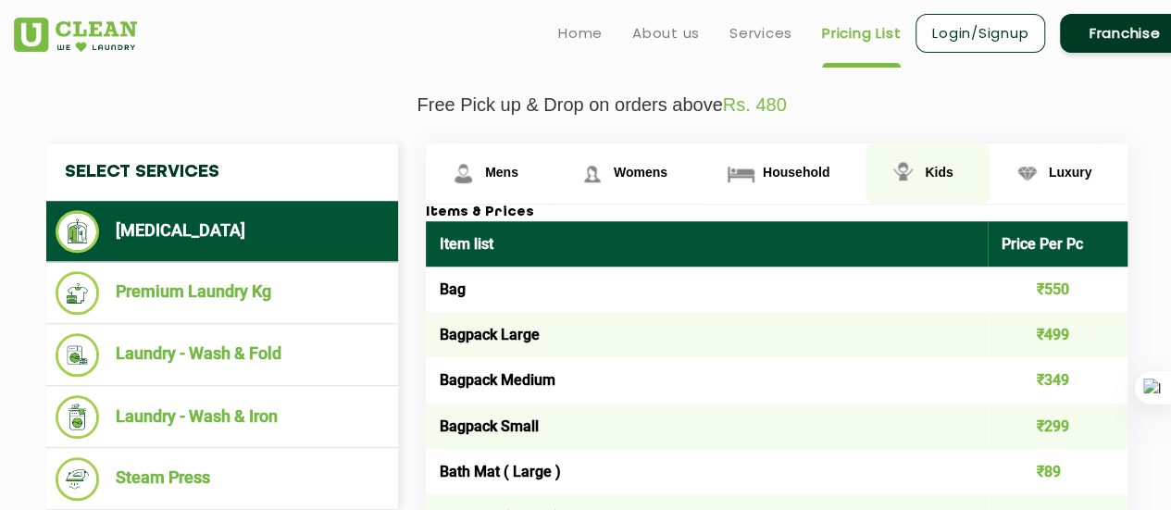
click at [912, 162] on img at bounding box center [902, 173] width 32 height 32
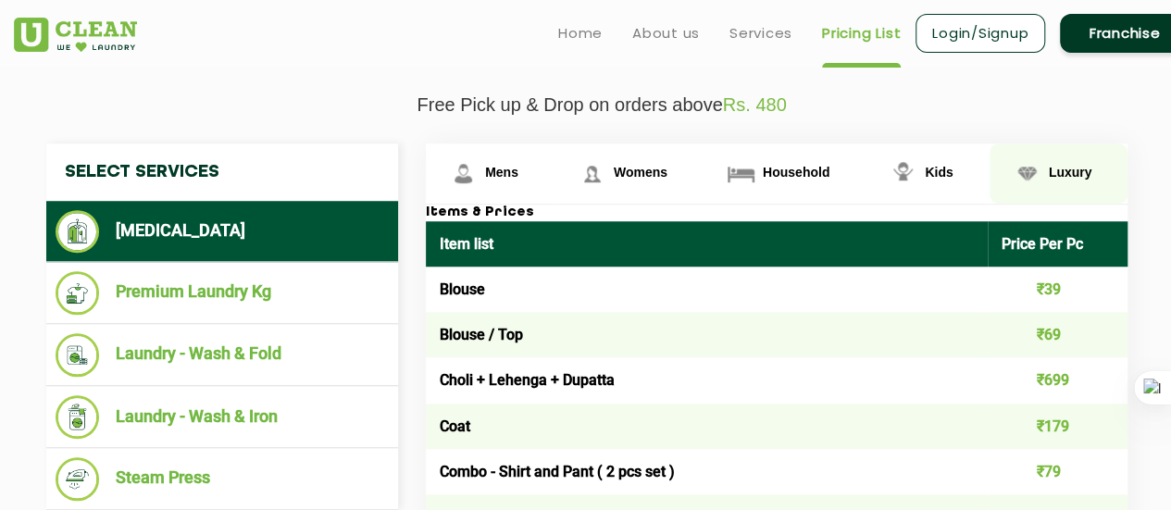
click at [1014, 179] on img at bounding box center [1026, 173] width 32 height 32
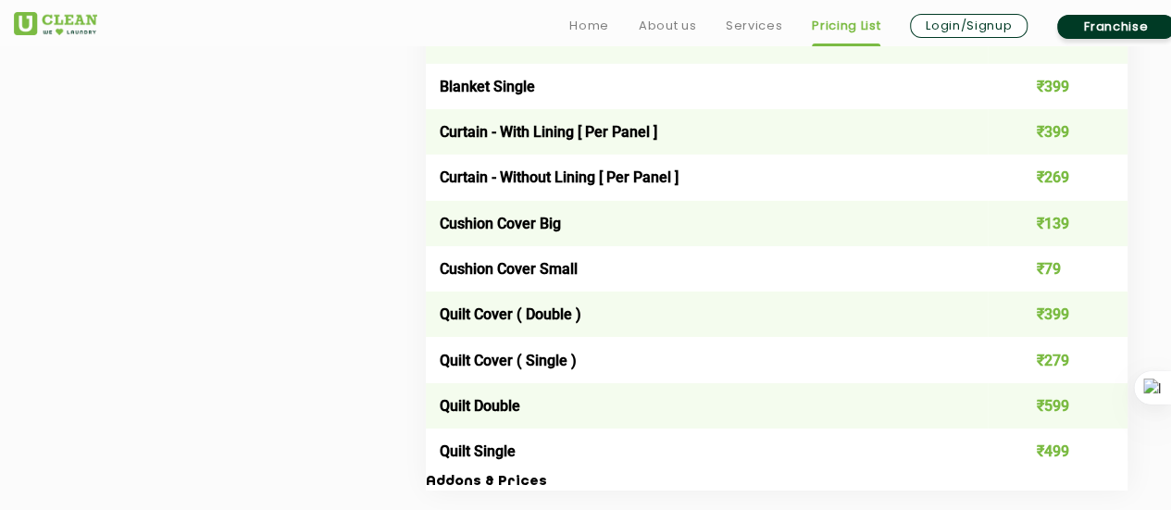
scroll to position [3559, 0]
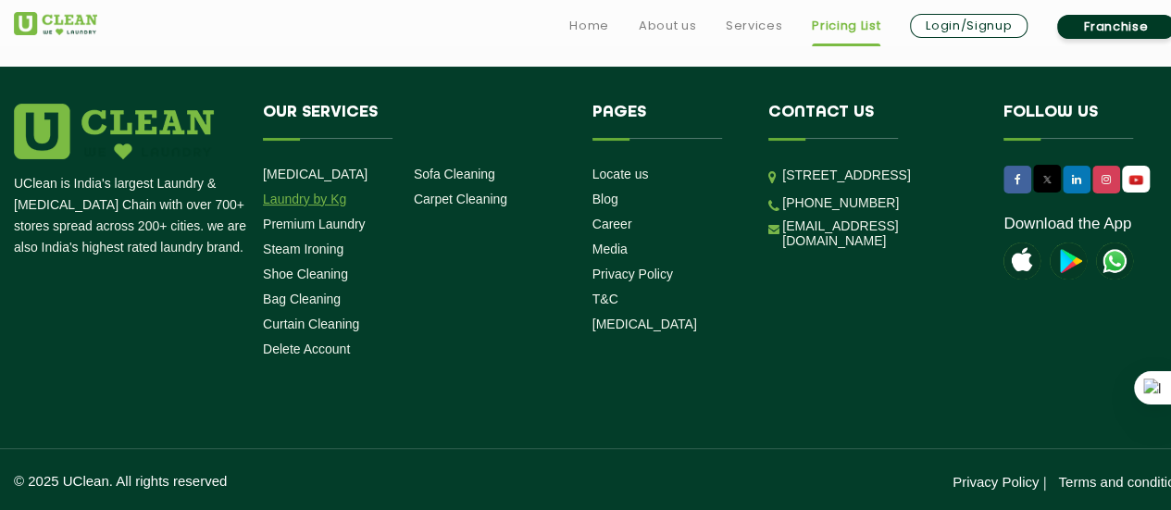
click at [299, 201] on link "Laundry by Kg" at bounding box center [304, 199] width 83 height 15
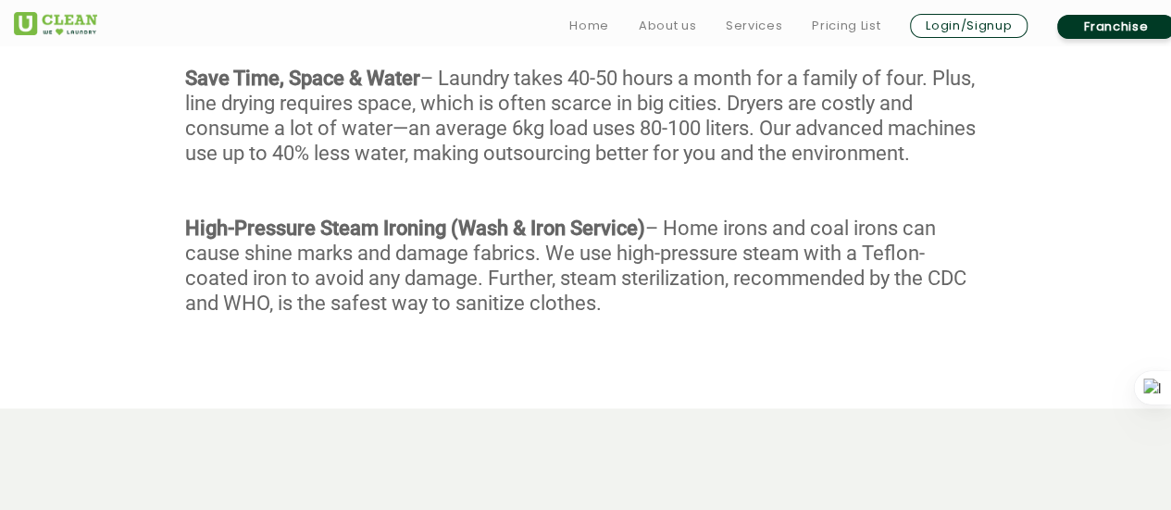
scroll to position [1354, 0]
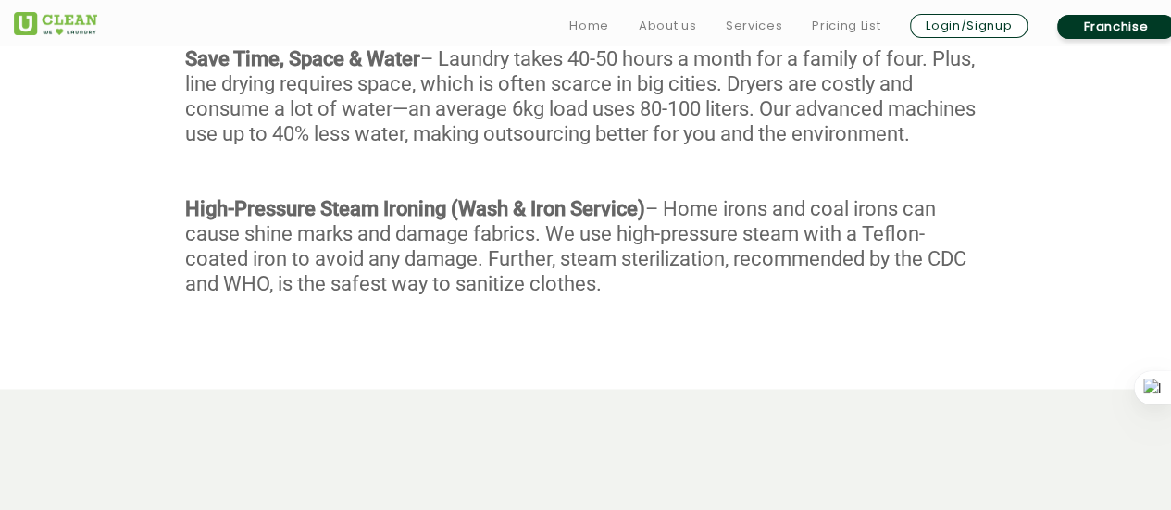
drag, startPoint x: 1183, startPoint y: 225, endPoint x: 762, endPoint y: 353, distance: 440.0
click at [762, 342] on div "With our Wash & Fold service, every garment undergoes a meticulous 4-stage proc…" at bounding box center [585, 31] width 1171 height 621
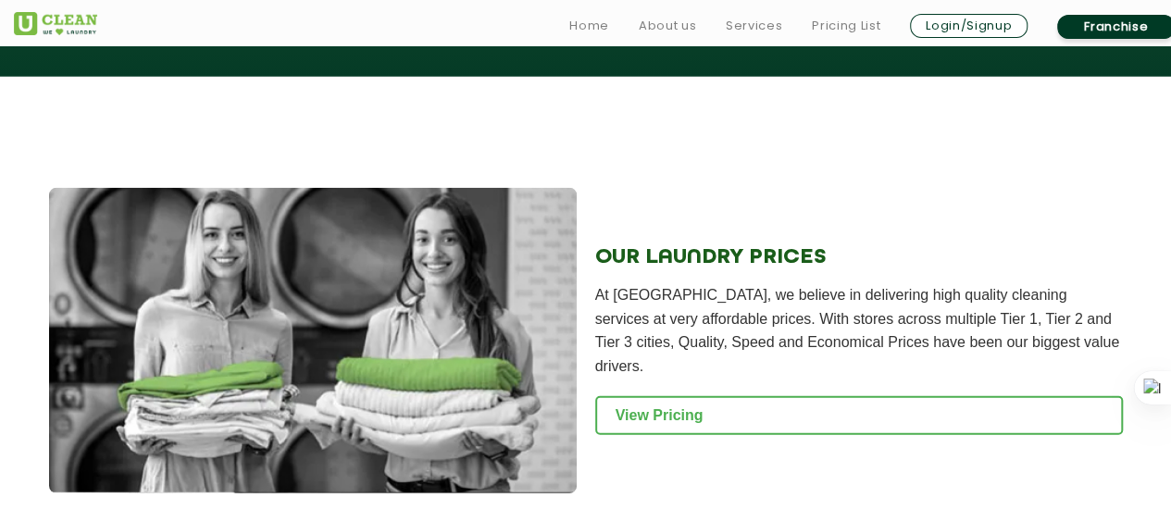
scroll to position [3300, 0]
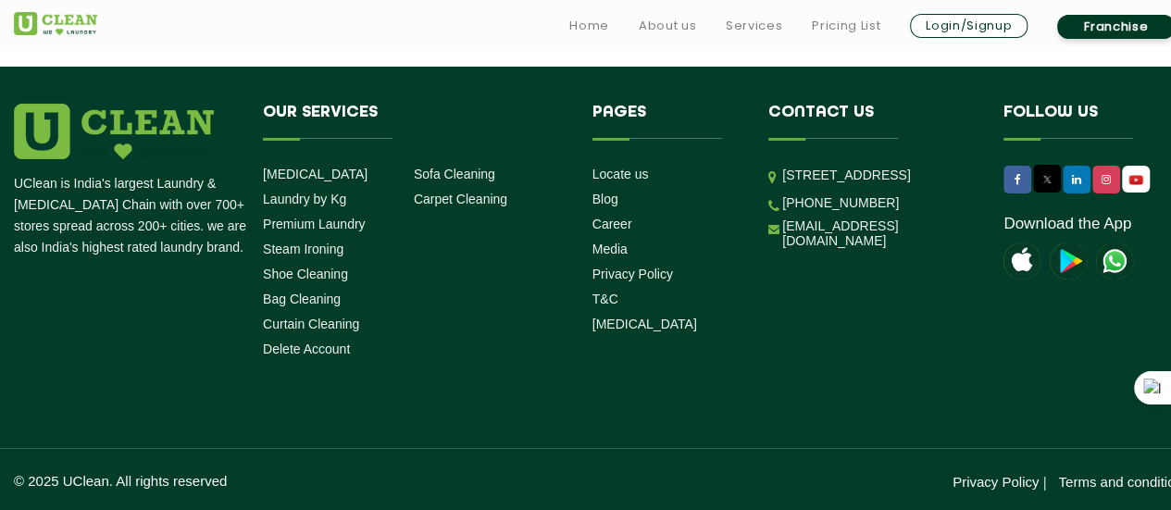
click at [1115, 257] on img at bounding box center [1114, 260] width 37 height 37
click at [874, 248] on link "[EMAIL_ADDRESS][DOMAIN_NAME]" at bounding box center [878, 233] width 193 height 30
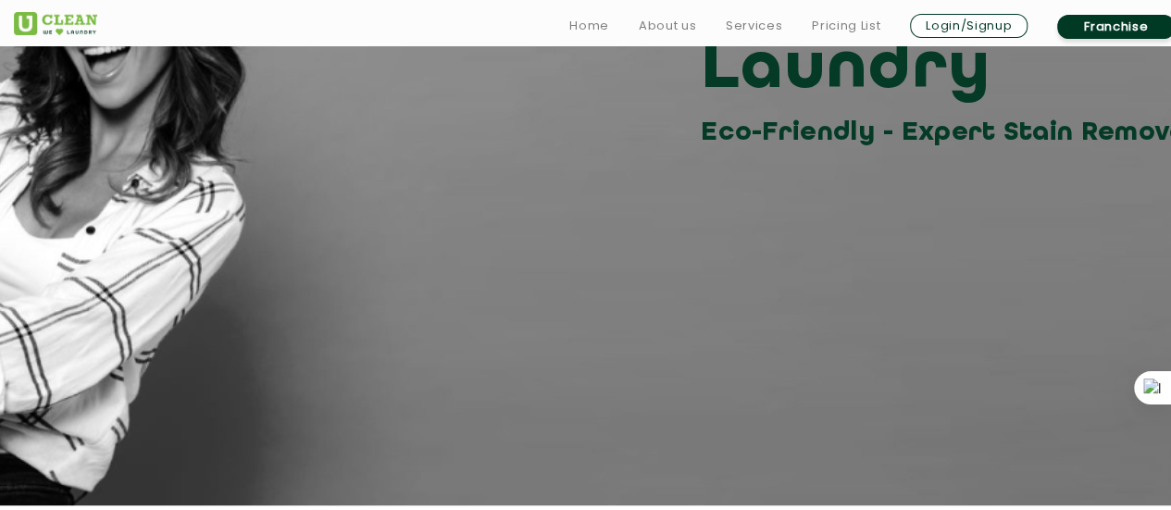
scroll to position [0, 0]
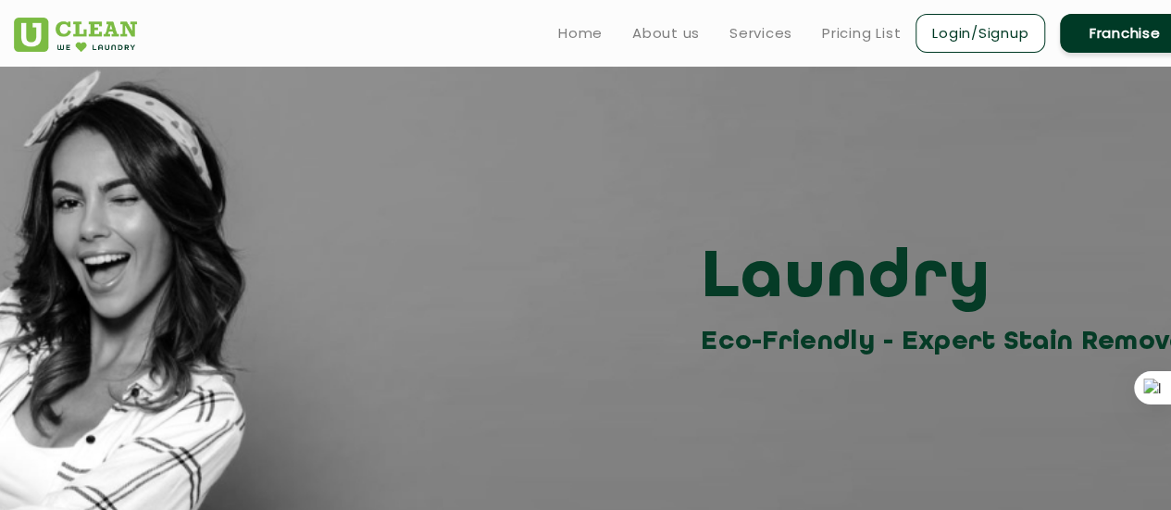
click at [1109, 45] on link "Franchise" at bounding box center [1125, 33] width 130 height 39
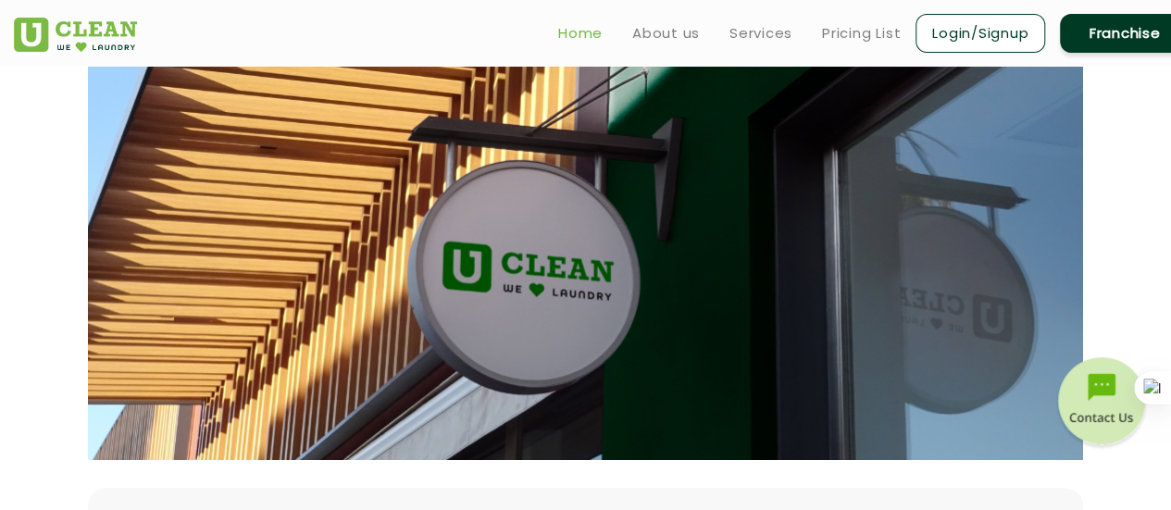
click at [566, 35] on link "Home" at bounding box center [580, 33] width 44 height 22
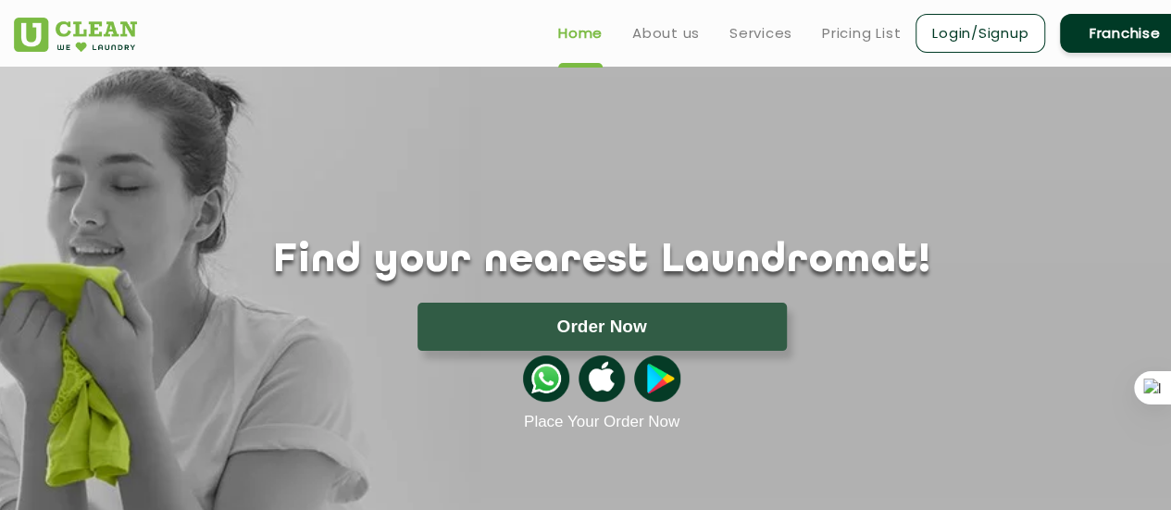
click at [1112, 26] on link "Franchise" at bounding box center [1125, 33] width 130 height 39
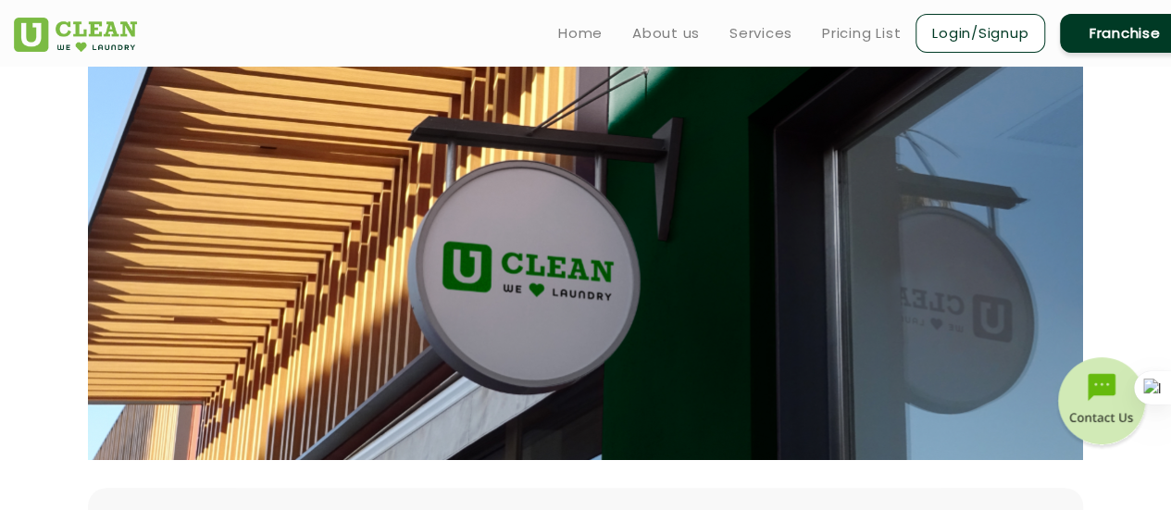
click at [1112, 386] on img at bounding box center [1101, 403] width 93 height 93
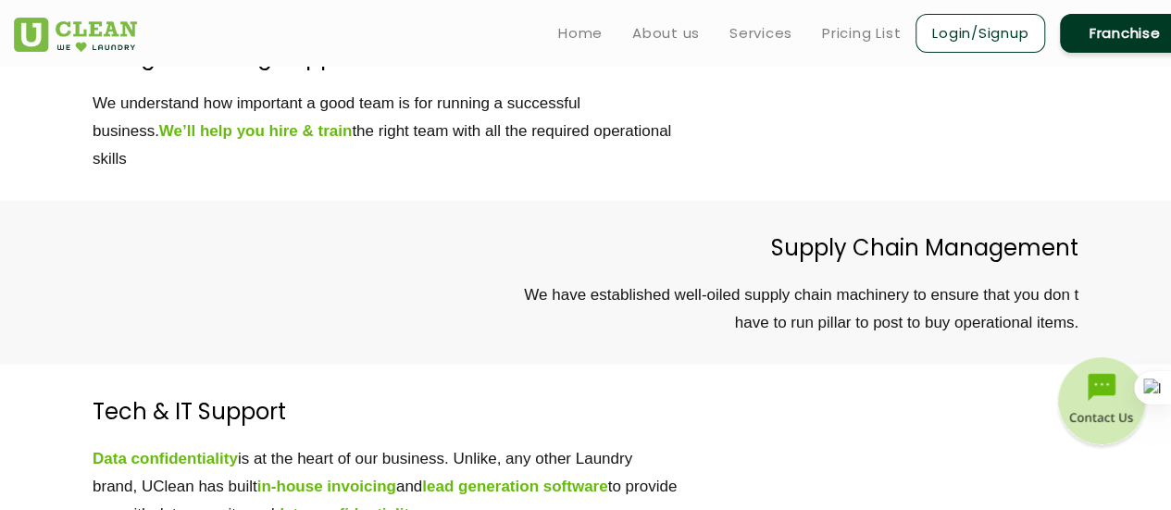
scroll to position [5008, 0]
